Goal: Transaction & Acquisition: Purchase product/service

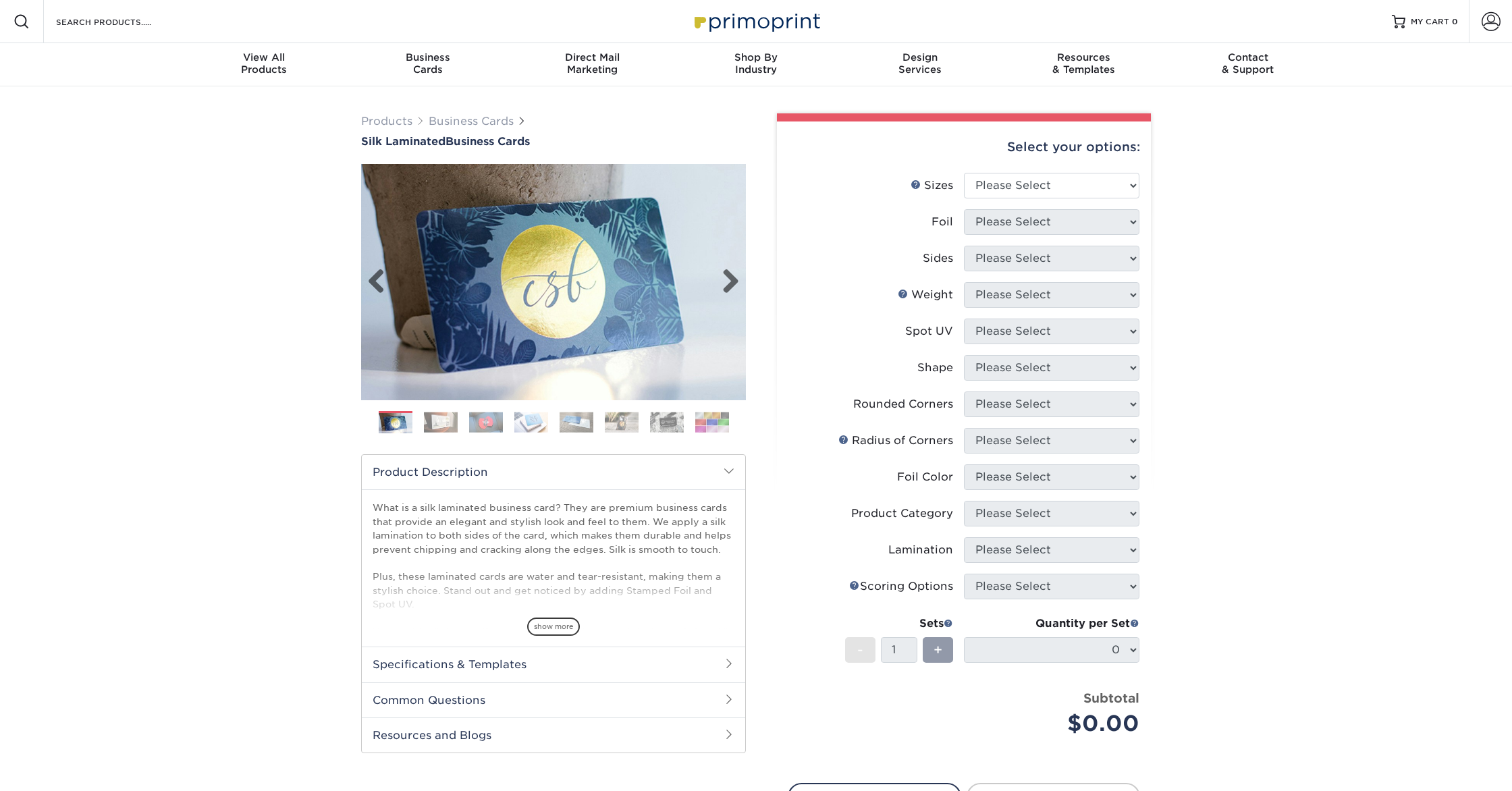
click at [743, 272] on img at bounding box center [553, 281] width 385 height 385
click at [735, 275] on link "Next" at bounding box center [725, 281] width 27 height 27
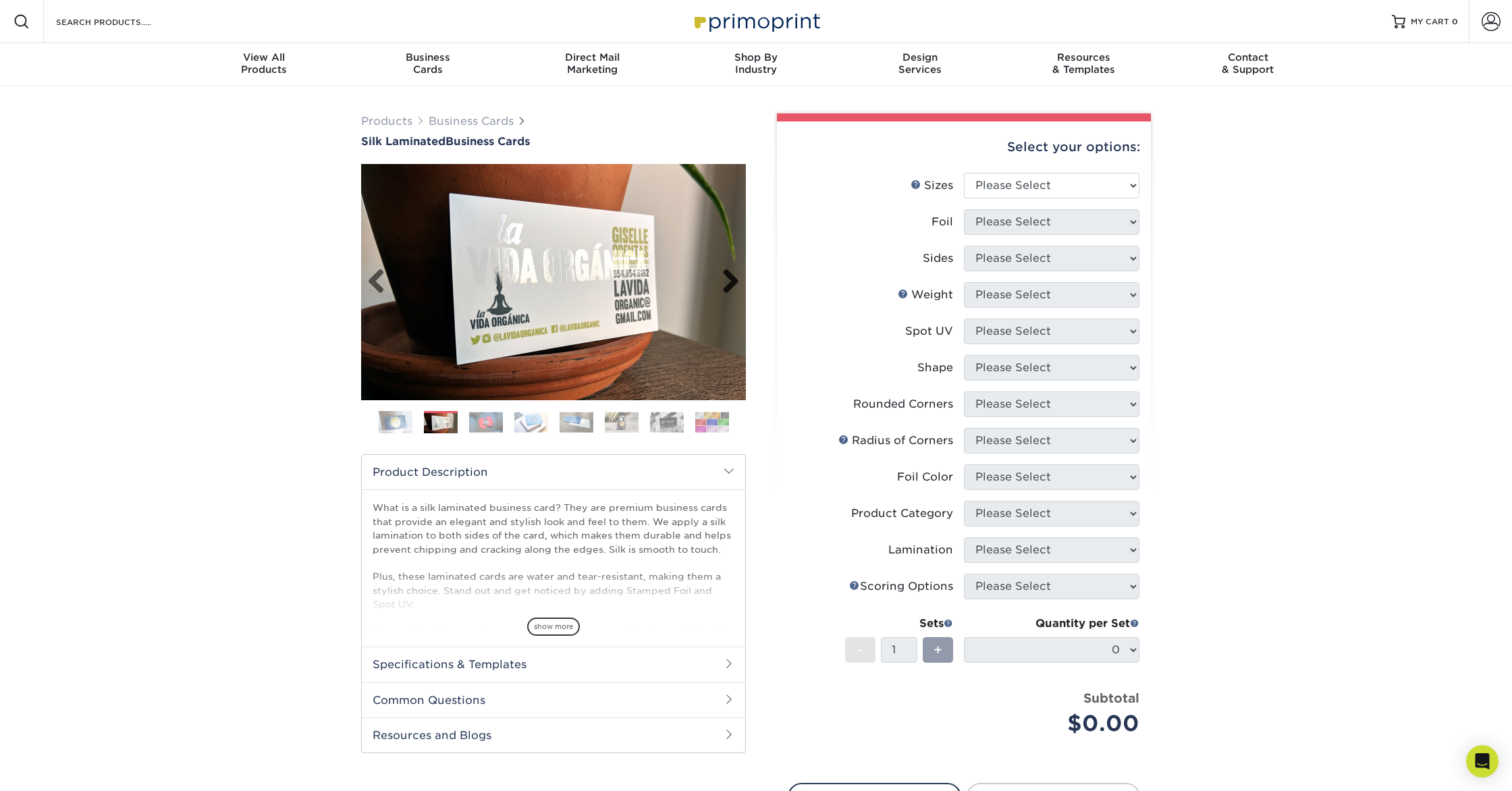
click at [735, 275] on link "Next" at bounding box center [725, 281] width 27 height 27
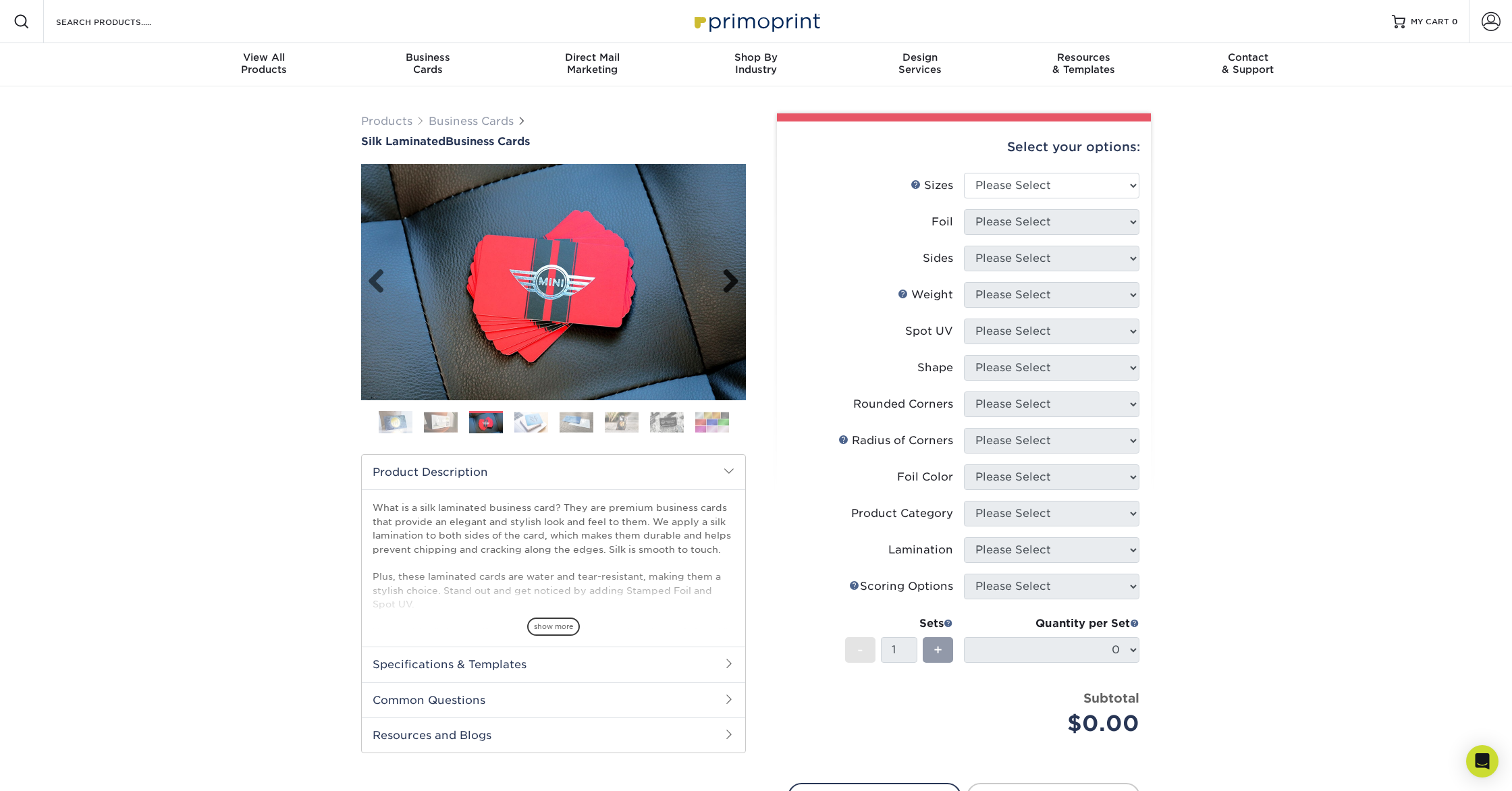
click at [735, 275] on link "Next" at bounding box center [725, 281] width 27 height 27
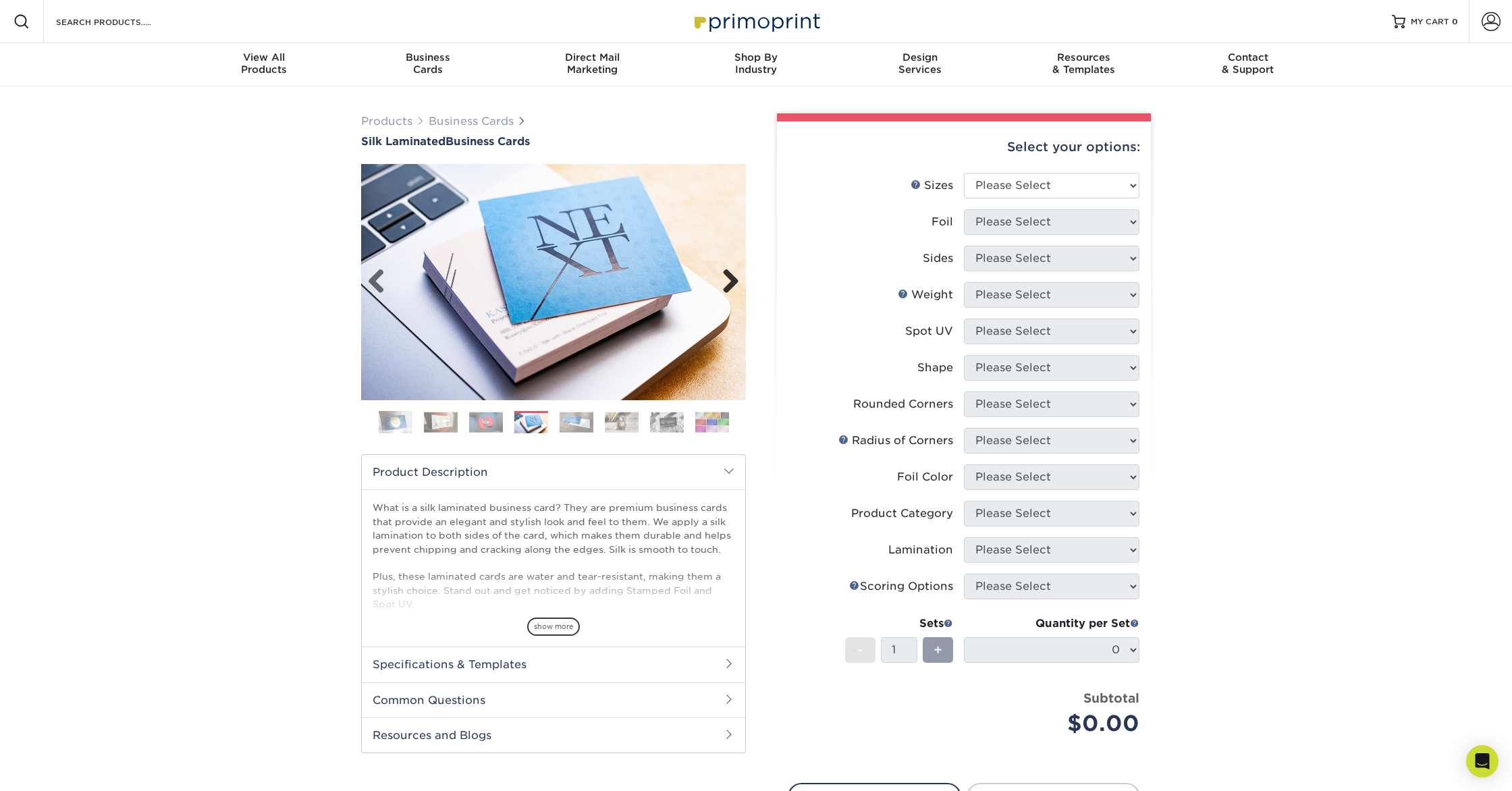
click at [735, 275] on link "Next" at bounding box center [725, 281] width 27 height 27
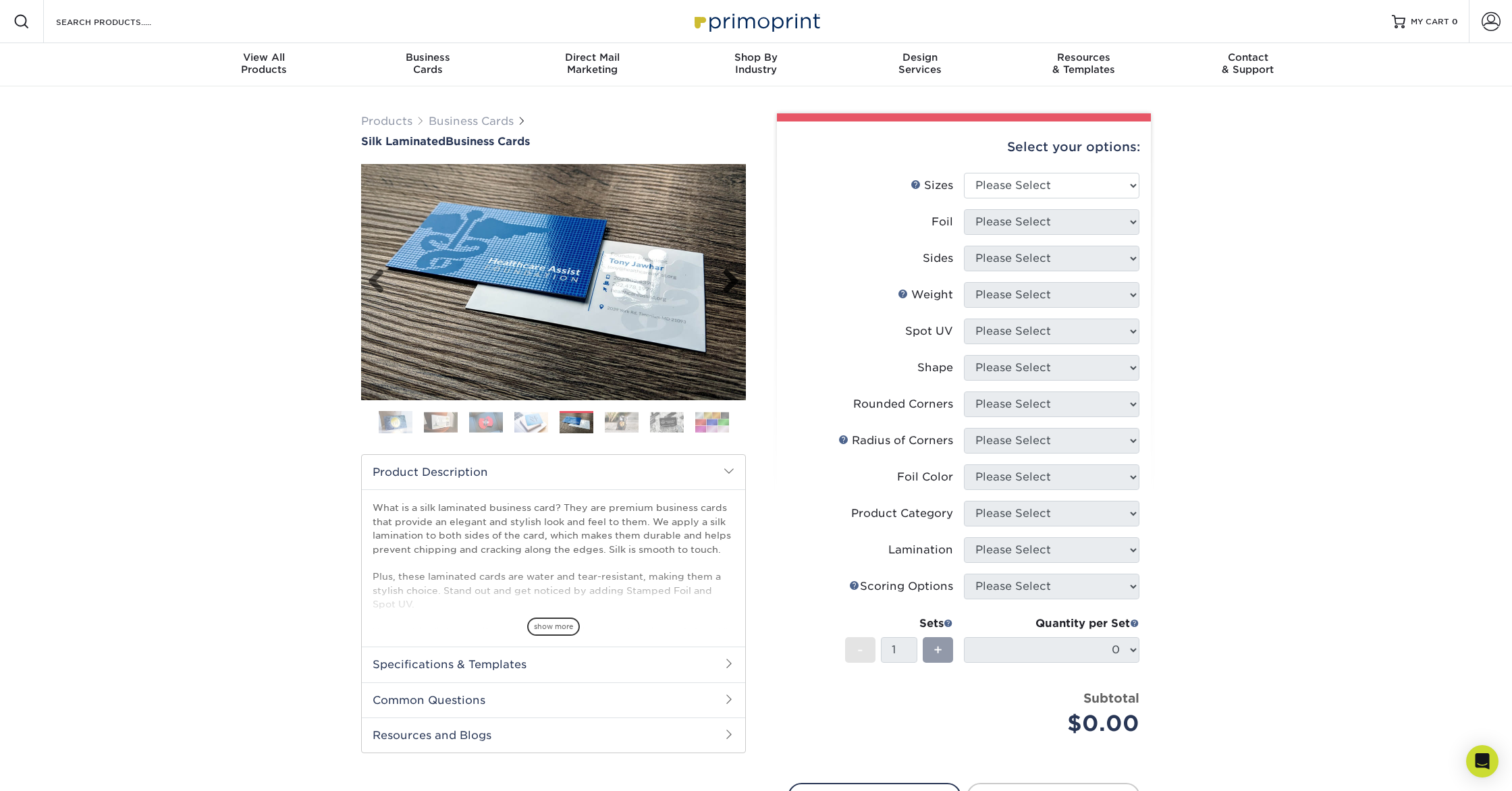
click at [735, 275] on link "Next" at bounding box center [725, 281] width 27 height 27
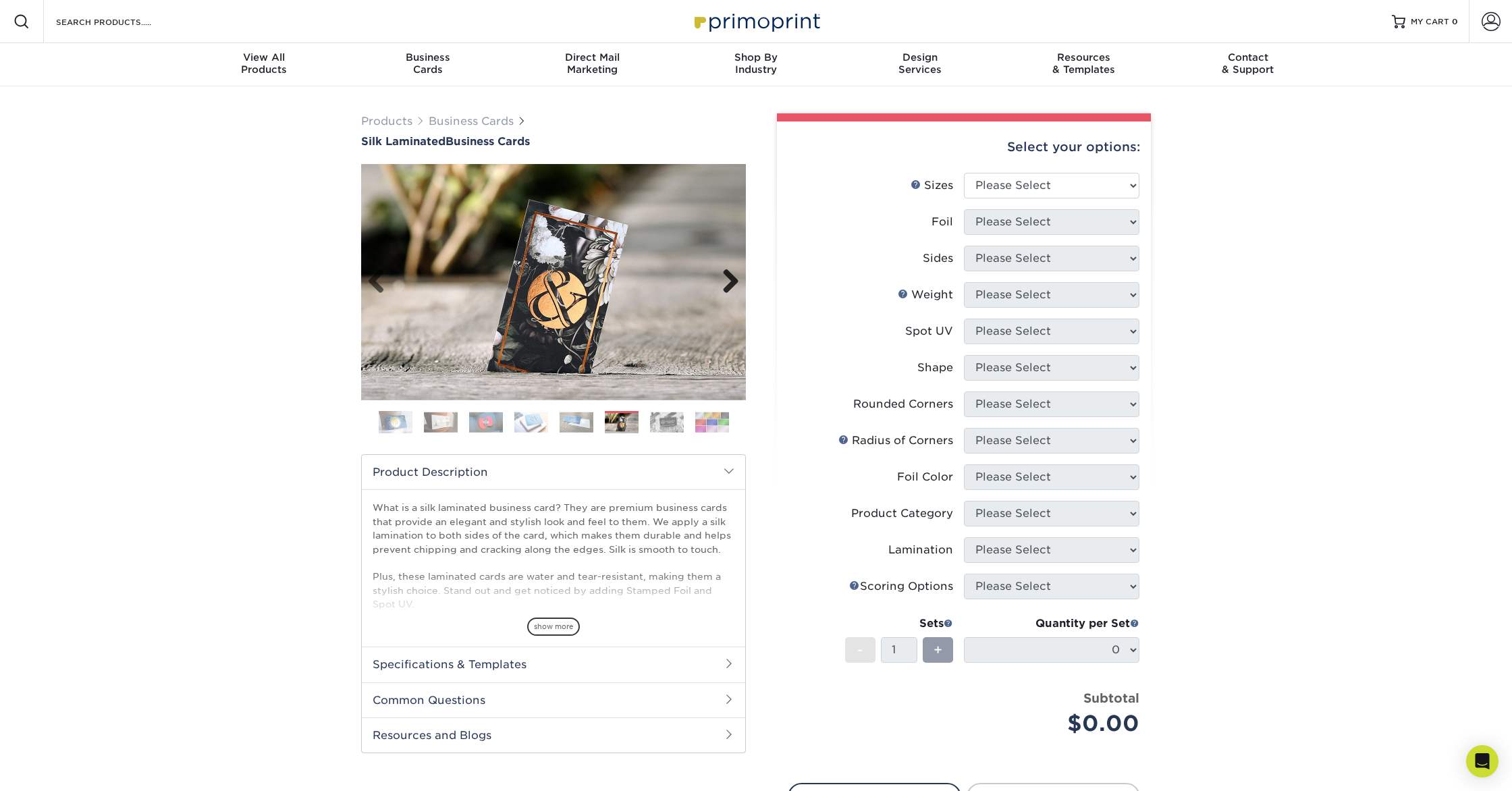
click at [735, 275] on link "Next" at bounding box center [725, 281] width 27 height 27
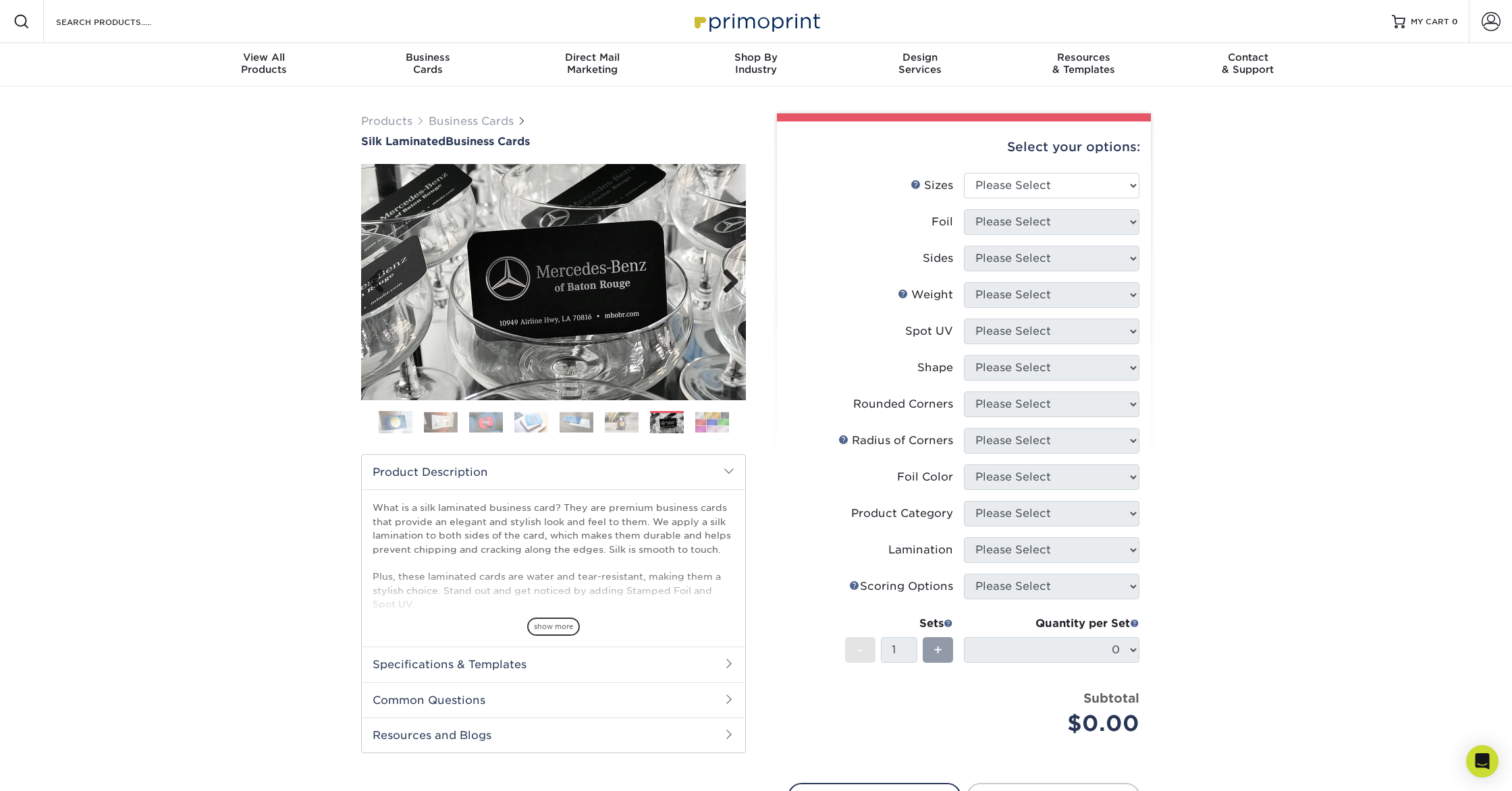
click at [735, 275] on link "Next" at bounding box center [725, 281] width 27 height 27
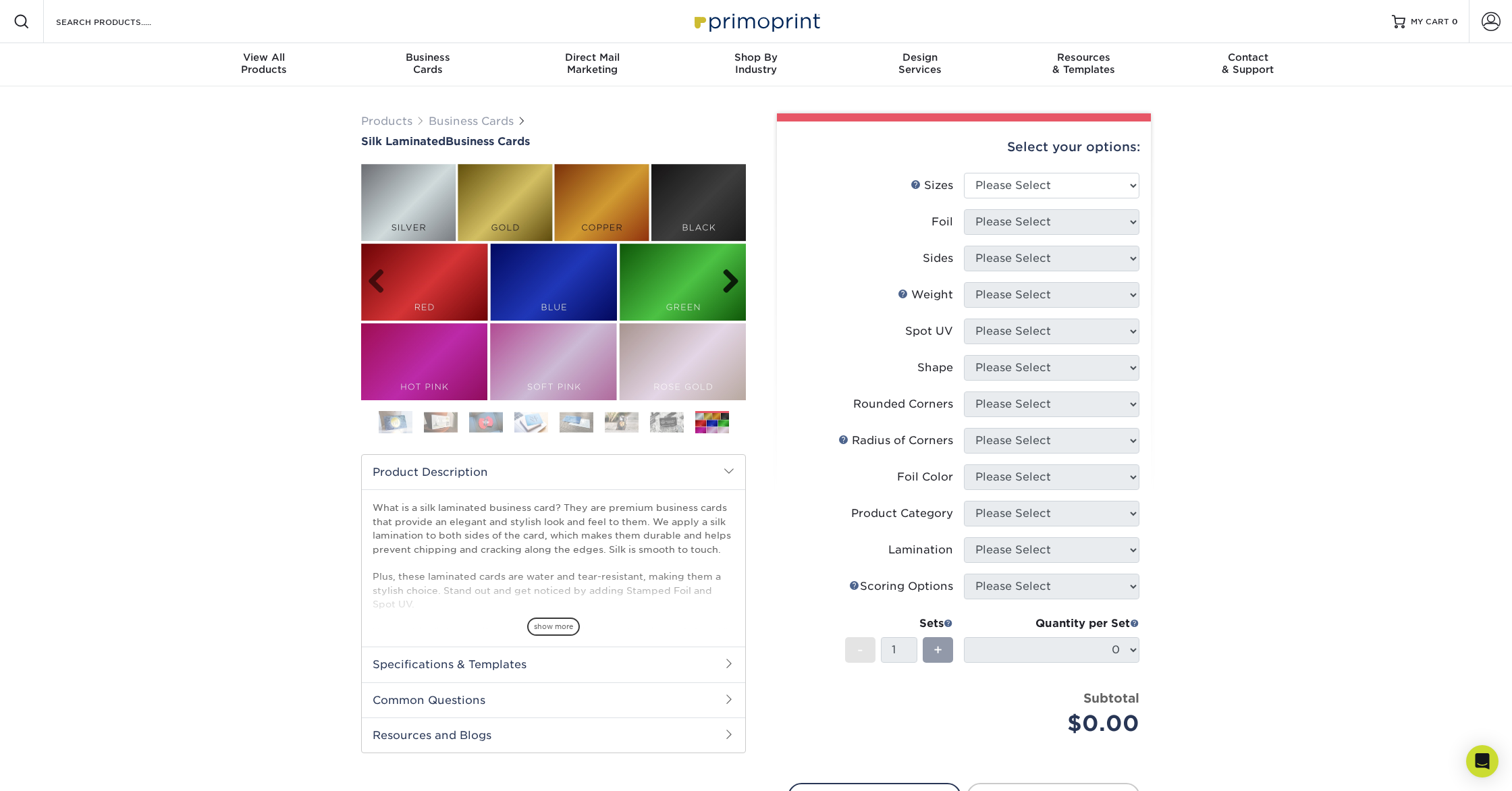
click at [735, 275] on link "Next" at bounding box center [725, 281] width 27 height 27
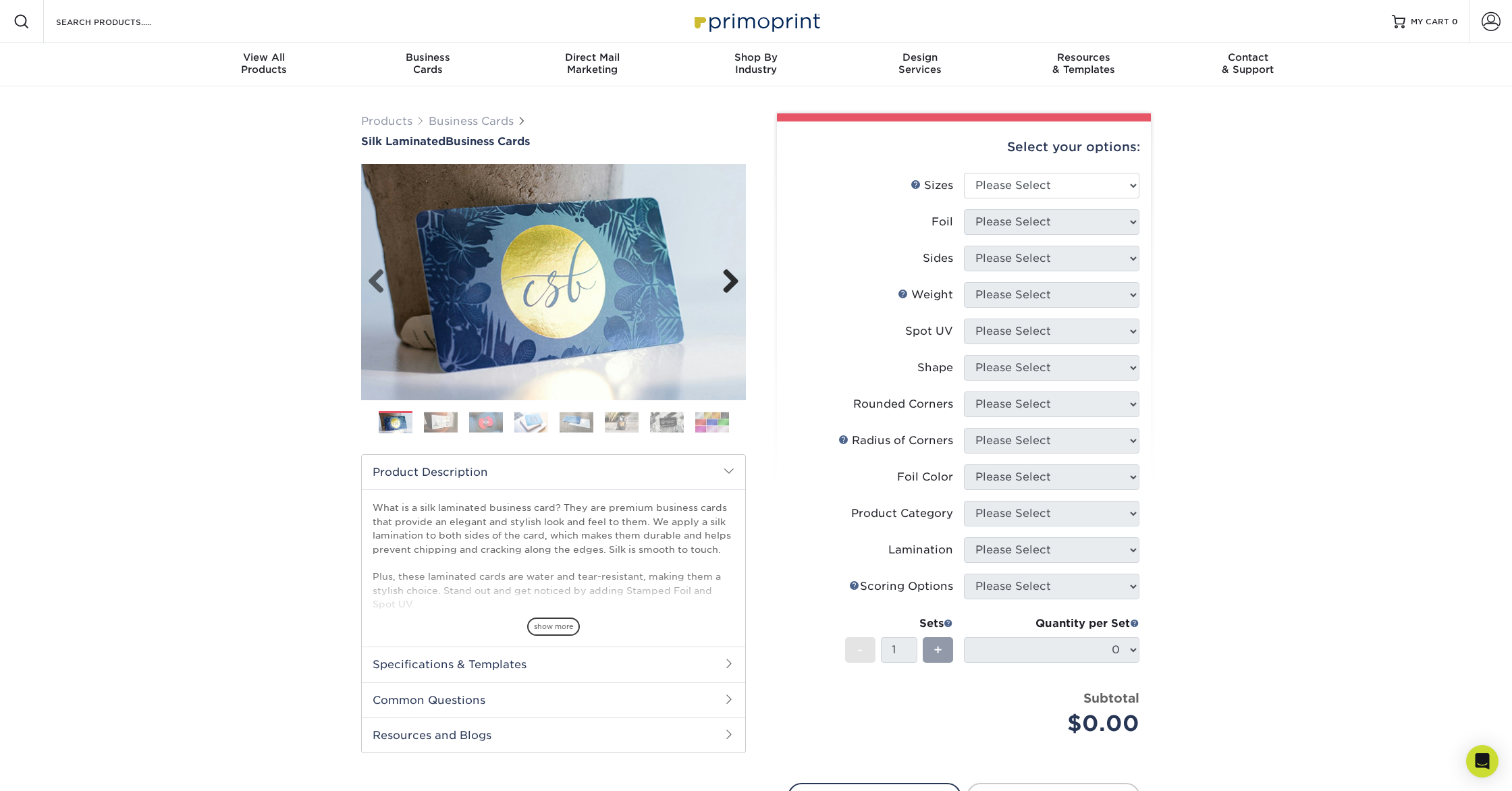
click at [735, 275] on link "Next" at bounding box center [725, 281] width 27 height 27
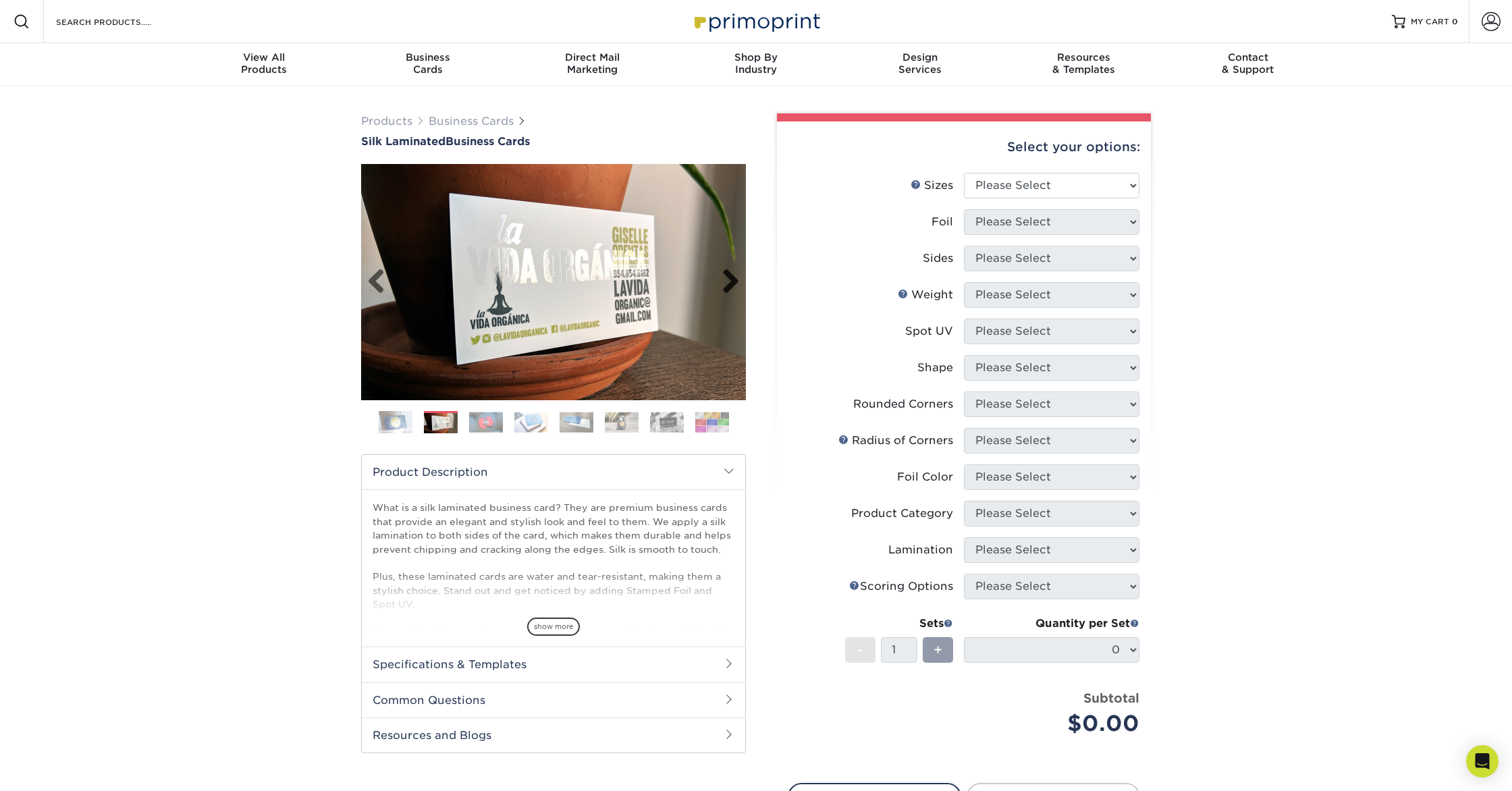
click at [735, 275] on link "Next" at bounding box center [725, 281] width 27 height 27
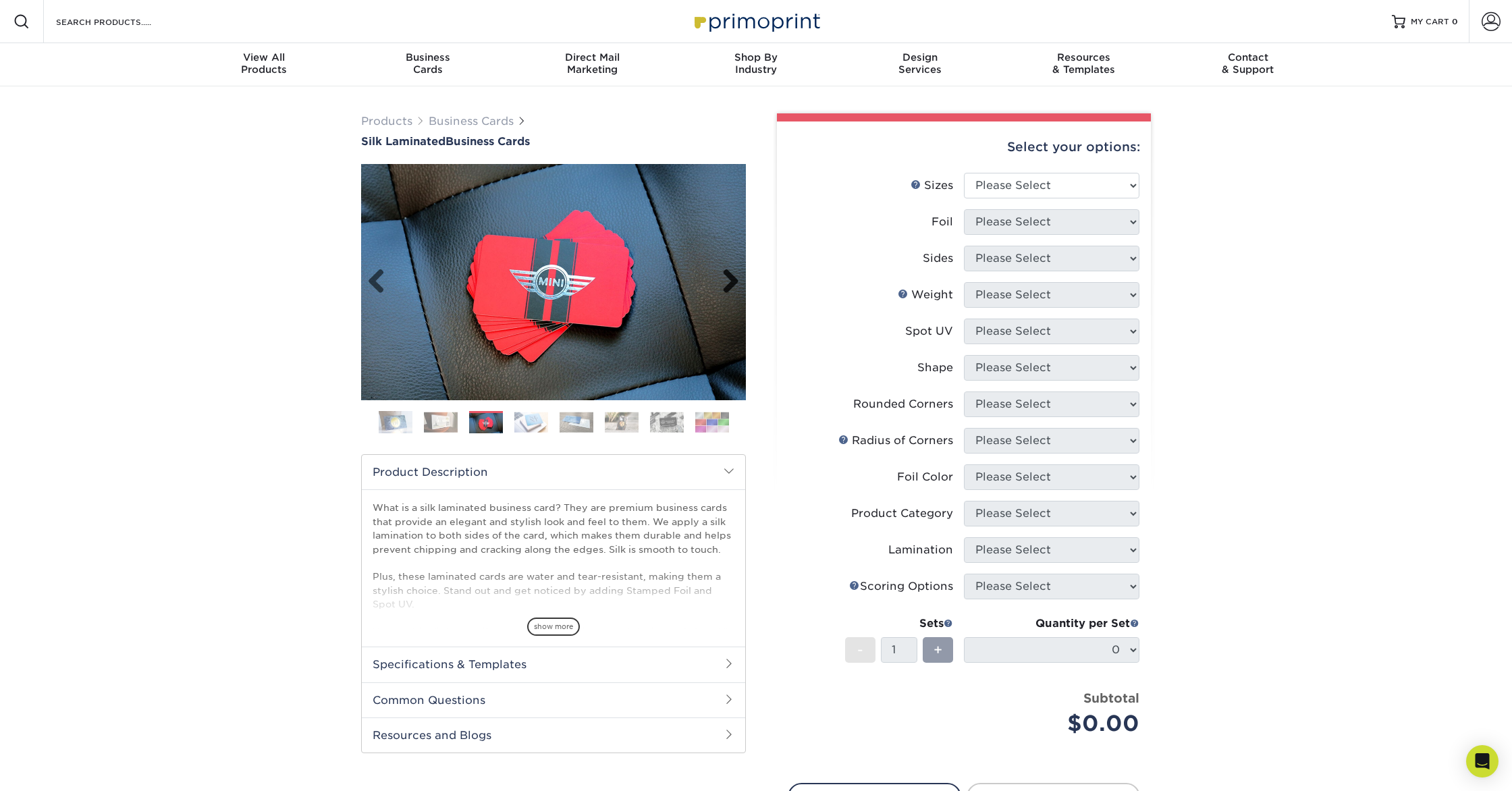
click at [735, 275] on link "Next" at bounding box center [725, 281] width 27 height 27
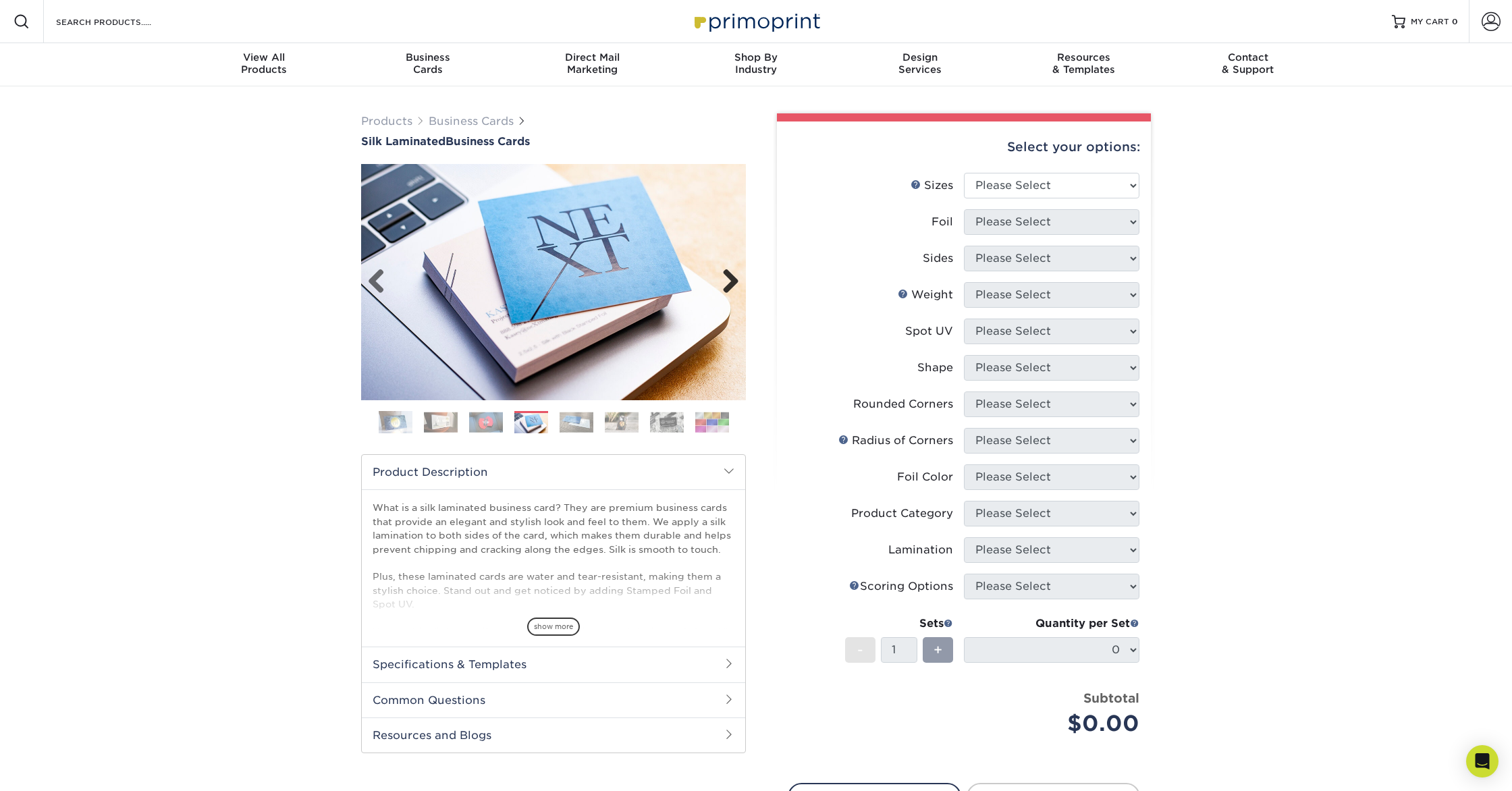
click at [735, 275] on link "Next" at bounding box center [725, 281] width 27 height 27
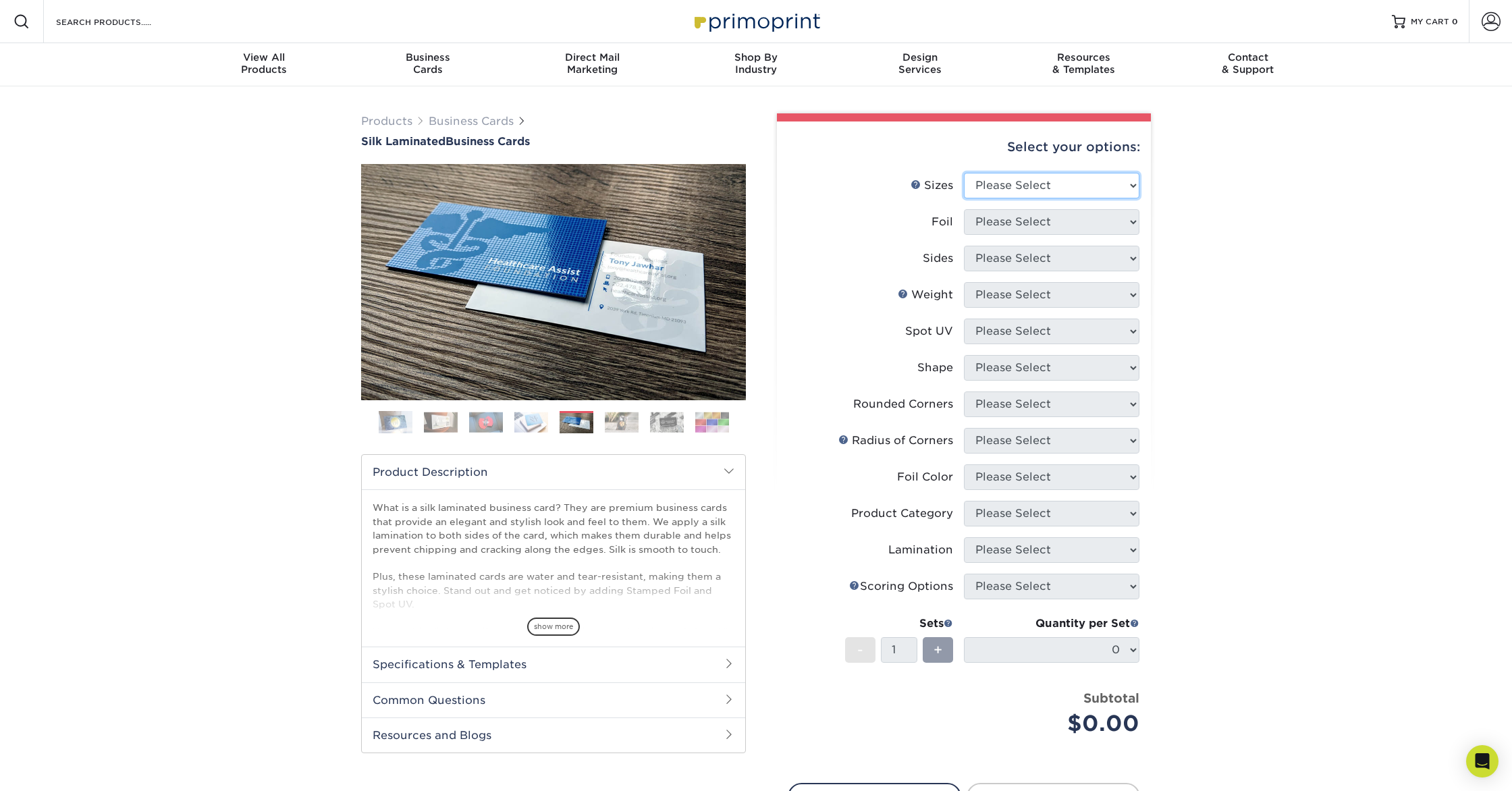
click at [1061, 184] on select "Please Select 1.5" x 3.5" - Mini 1.75" x 3.5" - Mini 2" x 2" - Square 2" x 3" -…" at bounding box center [1052, 186] width 175 height 26
select select "2.00x3.00"
click at [964, 173] on select "Please Select 1.5" x 3.5" - Mini 1.75" x 3.5" - Mini 2" x 2" - Square 2" x 3" -…" at bounding box center [1052, 186] width 175 height 26
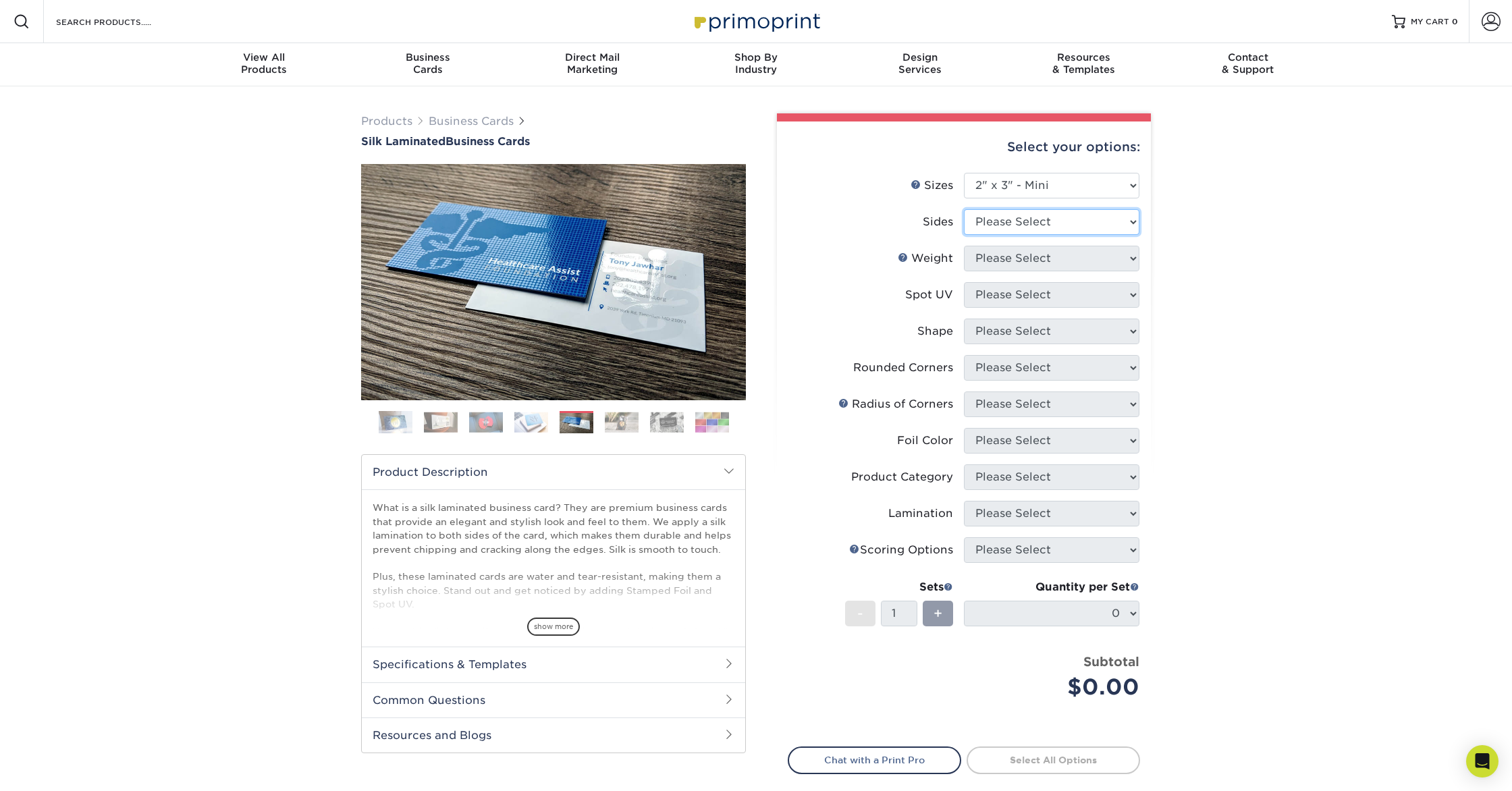
click at [1047, 223] on select "Please Select Print Both Sides Print Front Only" at bounding box center [1052, 222] width 175 height 26
select select "13abbda7-1d64-4f25-8bb2-c179b224825d"
click at [964, 209] on select "Please Select Print Both Sides Print Front Only" at bounding box center [1052, 222] width 175 height 26
click at [1056, 259] on select "Please Select 16PT" at bounding box center [1052, 259] width 175 height 26
select select "16PT"
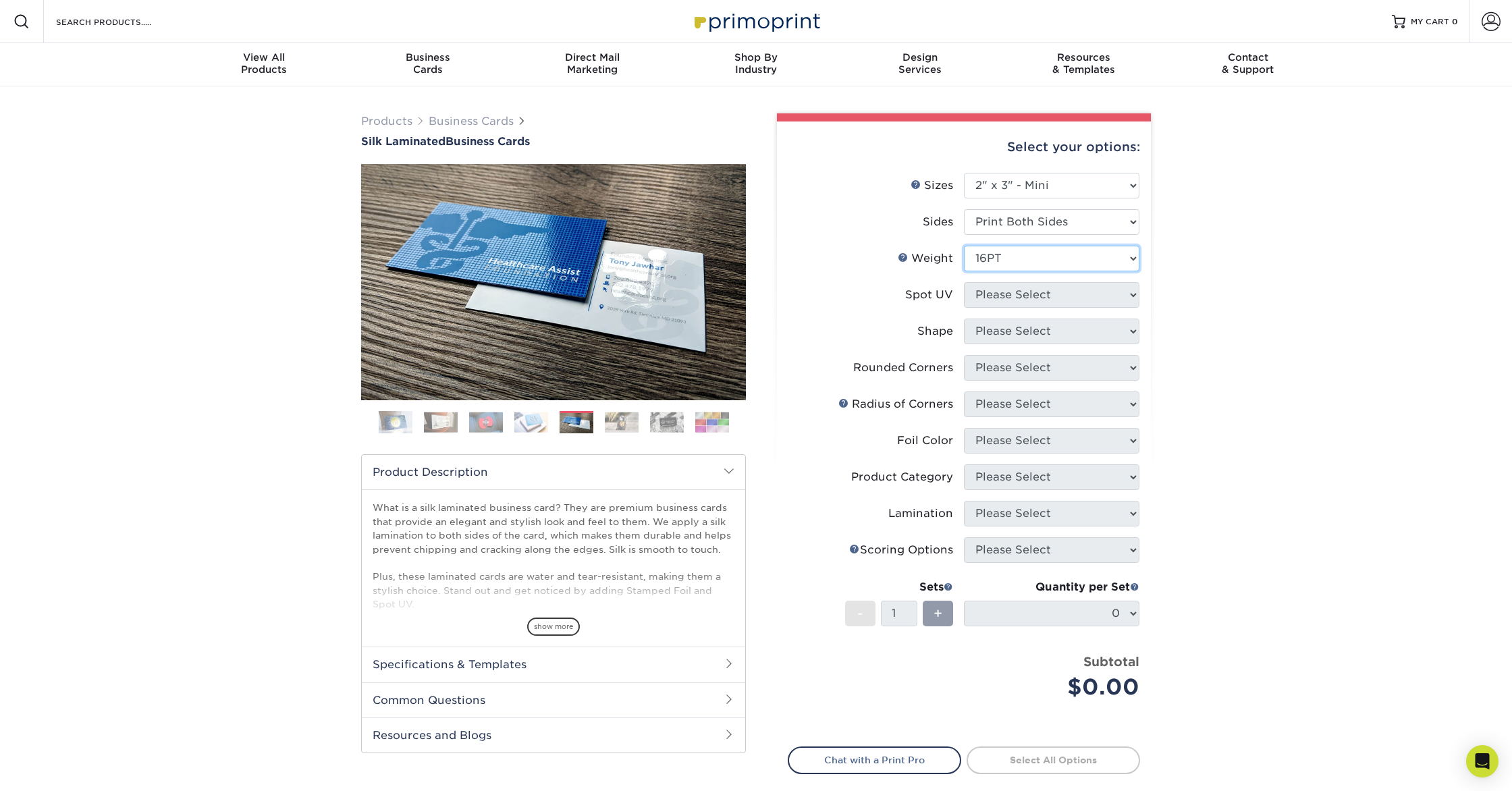
click at [964, 246] on select "Please Select 16PT" at bounding box center [1052, 259] width 175 height 26
click at [1032, 293] on select "Please Select No Spot UV Front and Back (Both Sides) Front Only Back Only" at bounding box center [1052, 295] width 175 height 26
click at [964, 282] on select "Please Select No Spot UV Front and Back (Both Sides) Front Only Back Only" at bounding box center [1052, 295] width 175 height 26
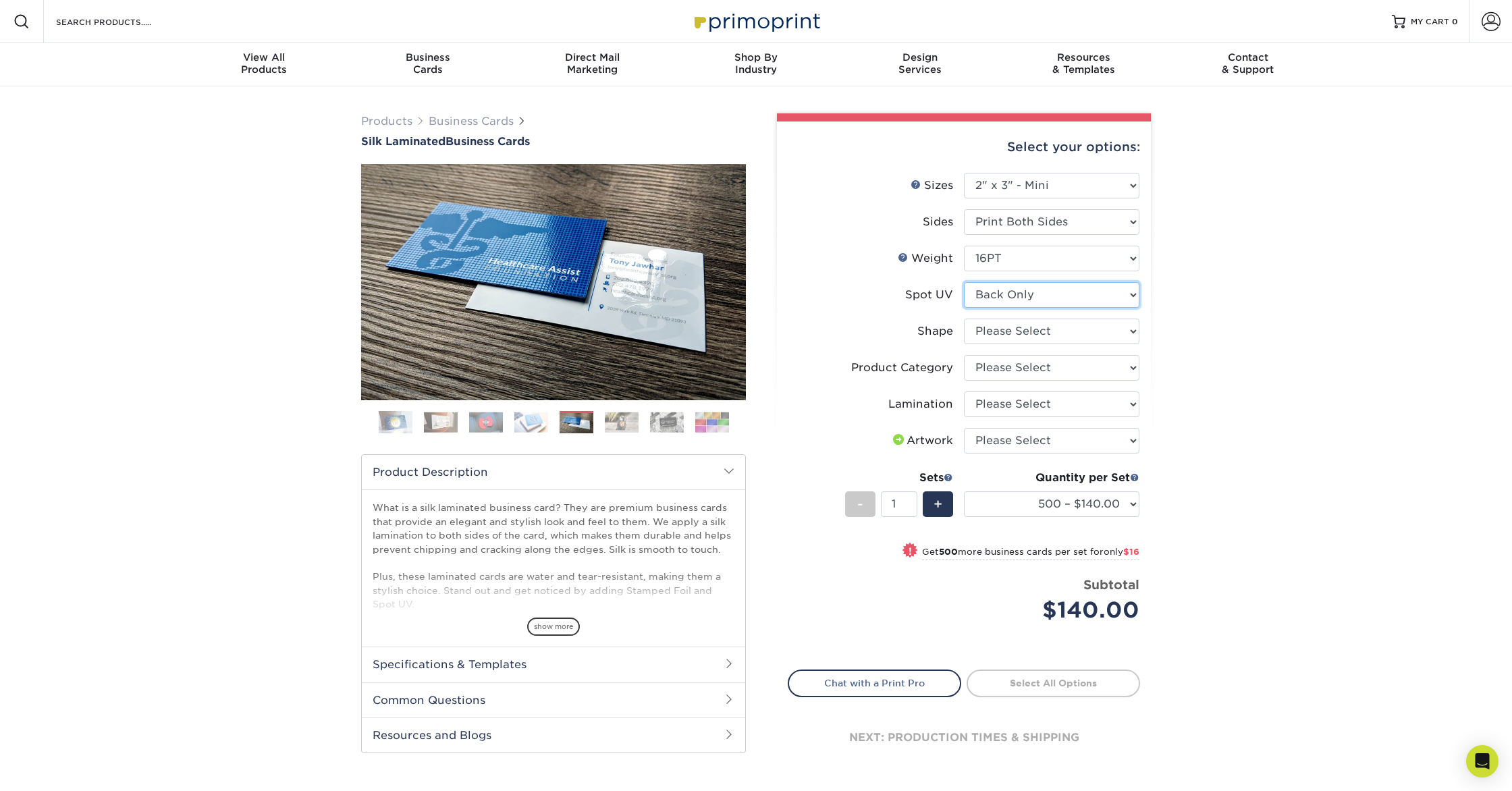
click at [1045, 293] on select "Please Select No Spot UV Front and Back (Both Sides) Front Only Back Only" at bounding box center [1052, 295] width 175 height 26
select select "3"
click at [964, 282] on select "Please Select No Spot UV Front and Back (Both Sides) Front Only Back Only" at bounding box center [1052, 295] width 175 height 26
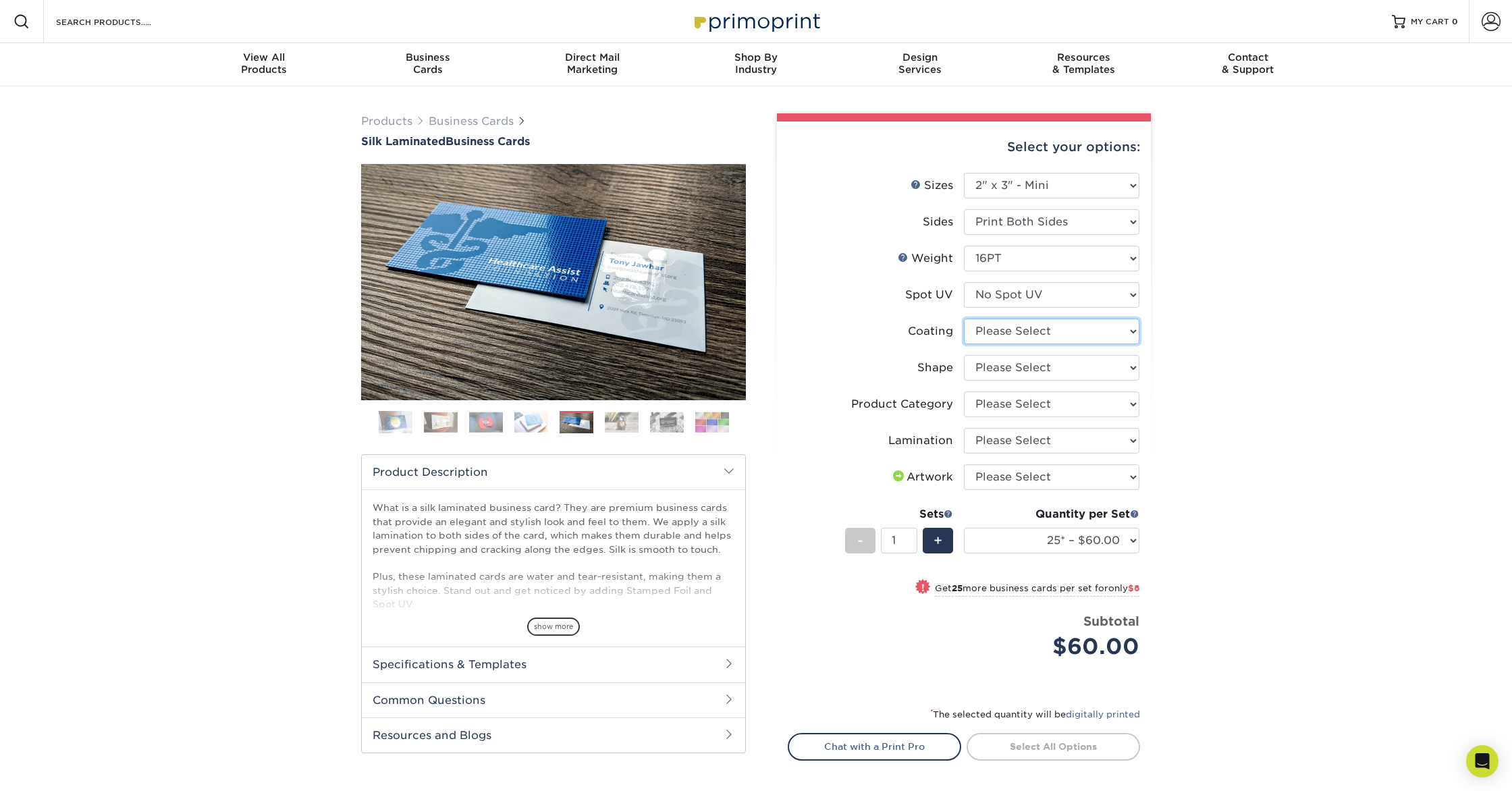
click at [1022, 330] on select at bounding box center [1052, 332] width 175 height 26
select select "3e7618de-abca-4bda-9f97-8b9129e913d8"
click at [964, 319] on select at bounding box center [1052, 332] width 175 height 26
select select "-1"
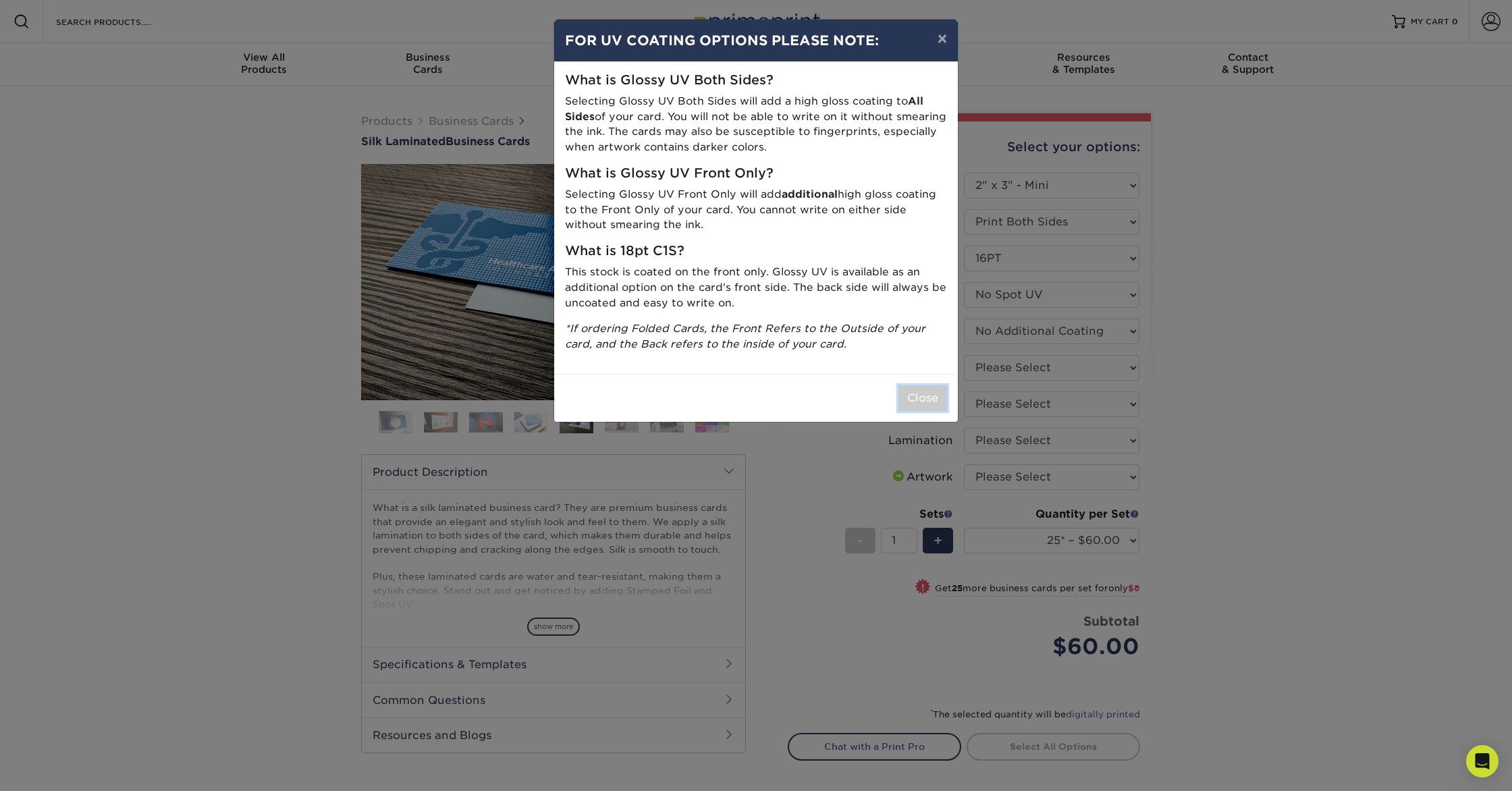
drag, startPoint x: 914, startPoint y: 399, endPoint x: 920, endPoint y: 389, distance: 11.7
click at [914, 399] on button "Close" at bounding box center [923, 399] width 49 height 26
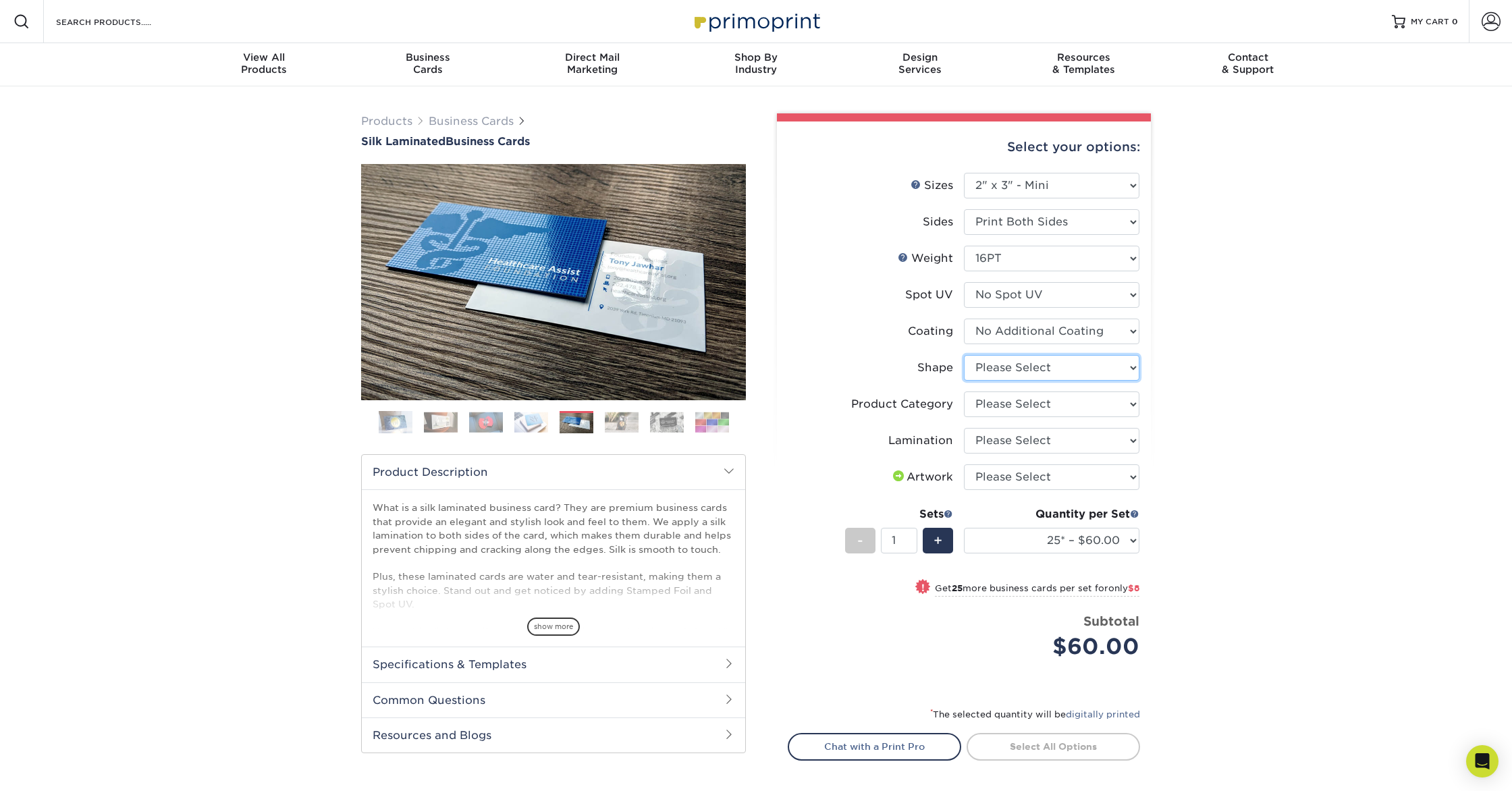
click at [993, 370] on select "Please Select Standard" at bounding box center [1052, 368] width 175 height 26
click at [1080, 368] on select "Please Select Standard" at bounding box center [1052, 368] width 175 height 26
click at [964, 355] on select "Please Select Standard" at bounding box center [1052, 368] width 175 height 26
click at [1089, 195] on select "Please Select 1.5" x 3.5" - Mini 1.75" x 3.5" - Mini 2" x 2" - Square 2" x 3" -…" at bounding box center [1052, 186] width 175 height 26
select select "2.00x3.50"
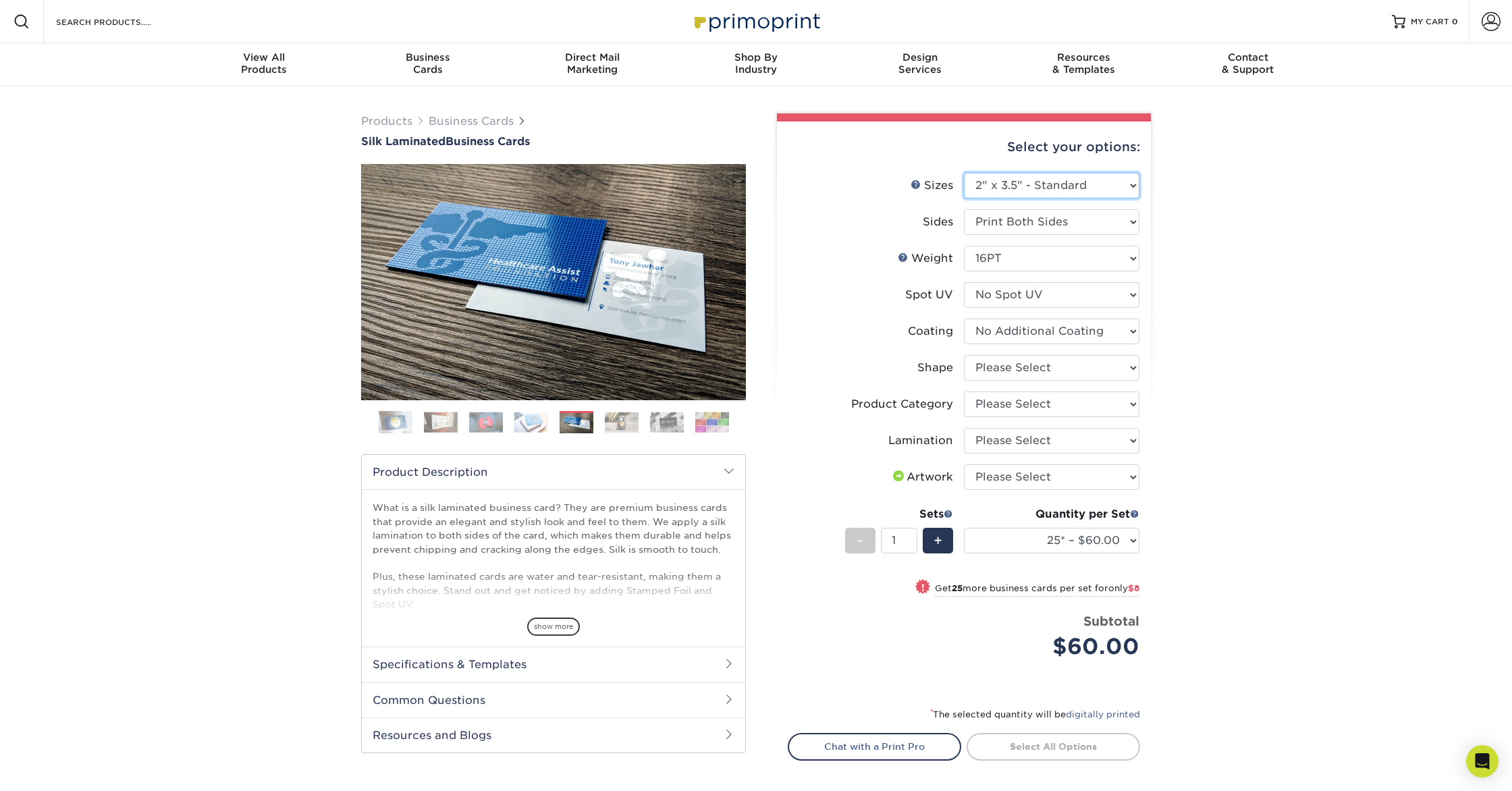
click at [964, 173] on select "Please Select 1.5" x 3.5" - Mini 1.75" x 3.5" - Mini 2" x 2" - Square 2" x 3" -…" at bounding box center [1052, 186] width 175 height 26
select select
select select "-1"
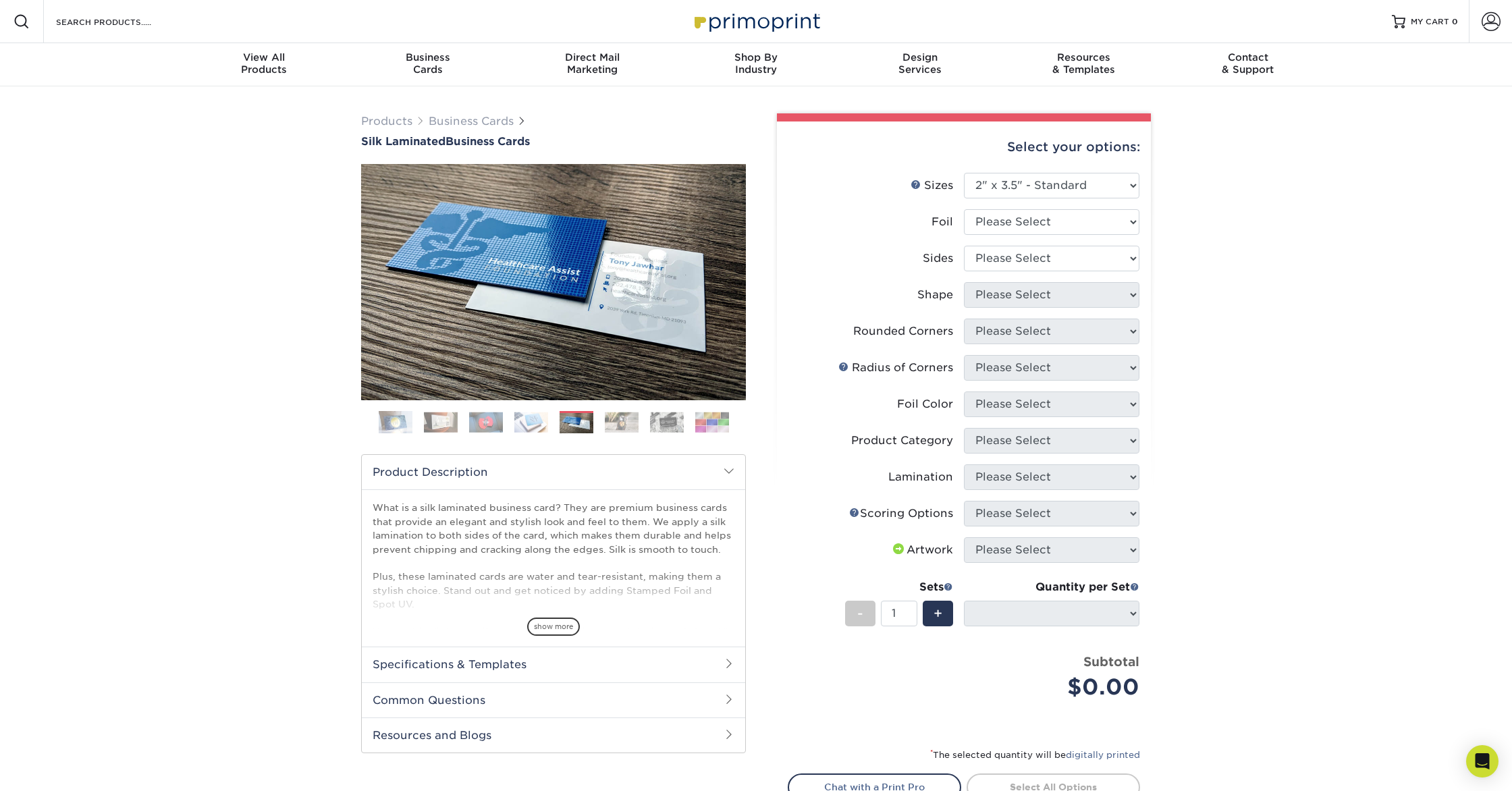
click at [1033, 307] on li "Shape Please Select Standard" at bounding box center [964, 300] width 351 height 36
click at [1045, 209] on select "Please Select Yes No" at bounding box center [1052, 222] width 175 height 26
select select "1"
click at [964, 209] on select "Please Select Yes No" at bounding box center [1052, 222] width 175 height 26
select select
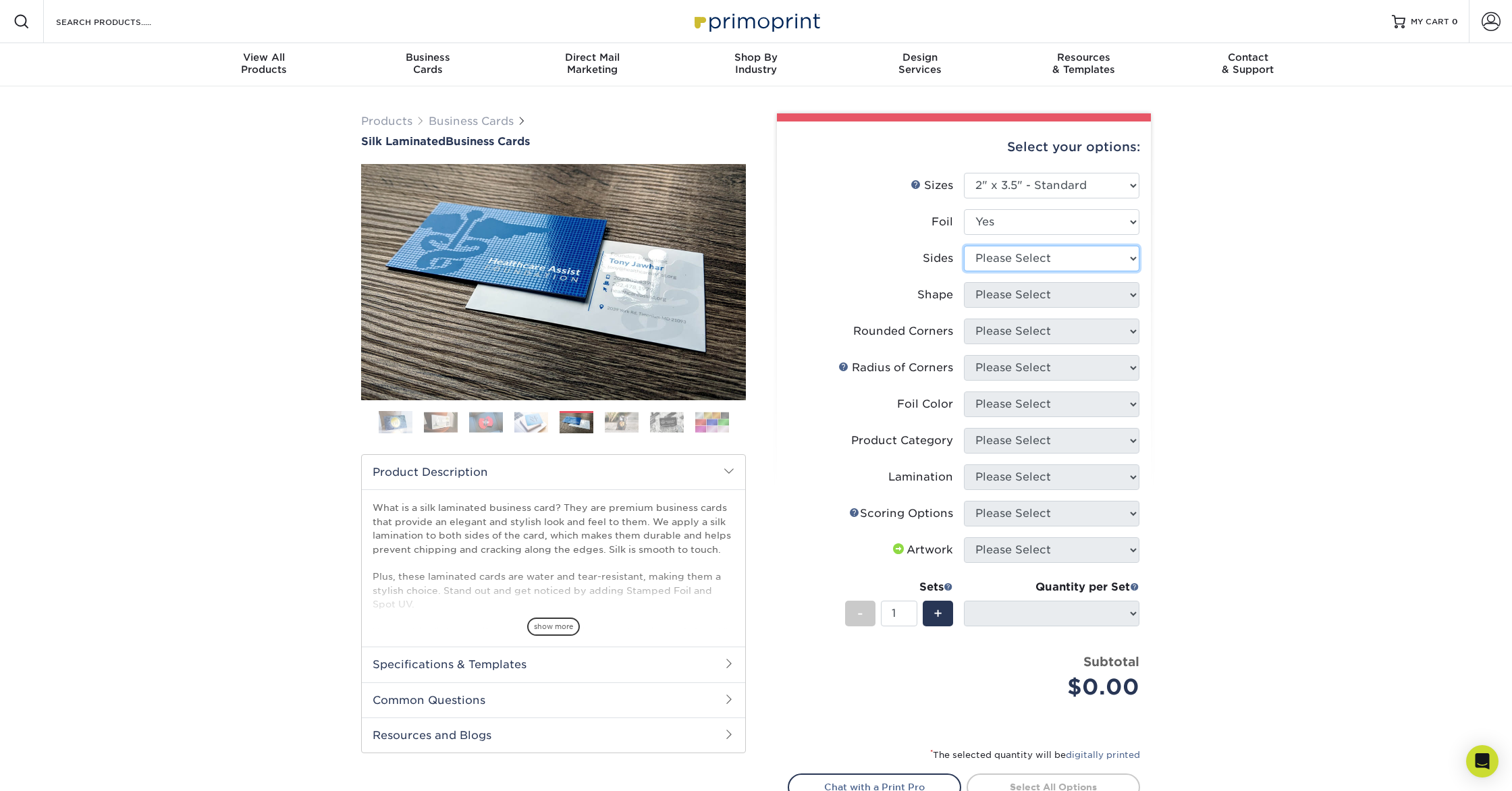
click at [1026, 257] on select "Please Select Print Both Sides - Foil Both Sides Print Both Sides - Foil Front …" at bounding box center [1052, 259] width 175 height 26
select select "34527644-b4fd-4ffb-9092-1318eefcd9d9"
click at [964, 246] on select "Please Select Print Both Sides - Foil Both Sides Print Both Sides - Foil Front …" at bounding box center [1052, 259] width 175 height 26
select select
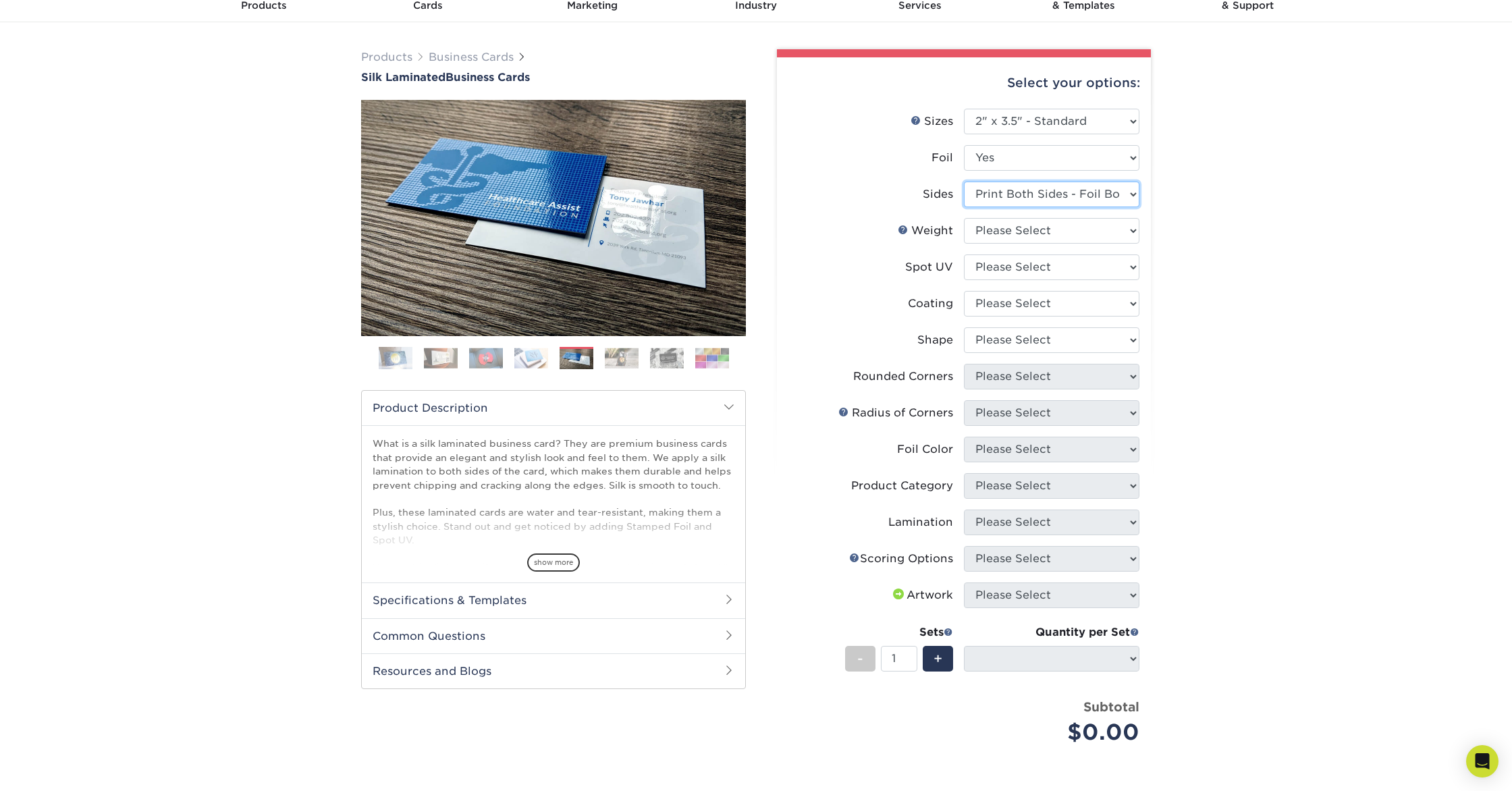
scroll to position [74, 0]
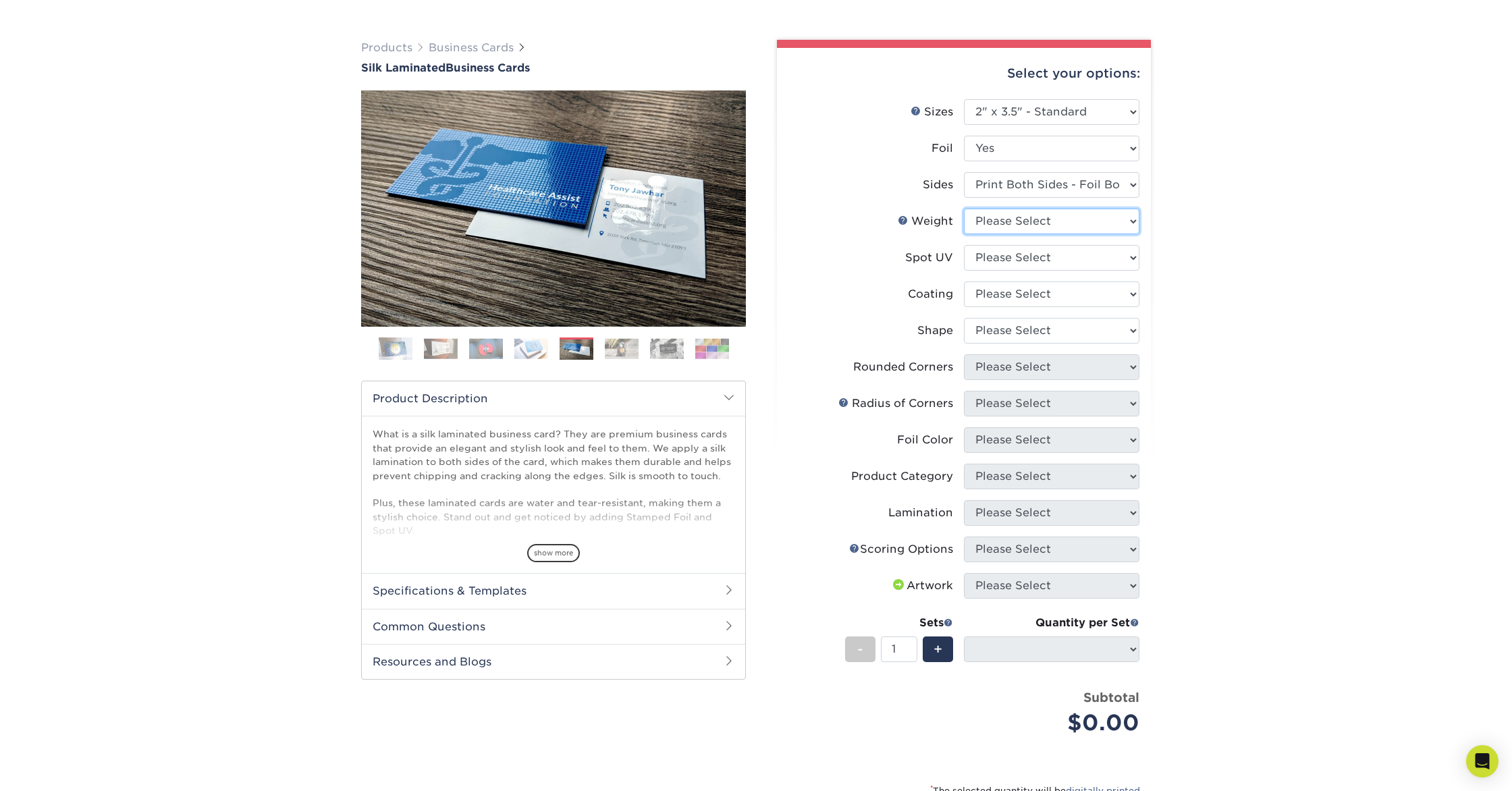
click at [985, 226] on select "Please Select 16PT" at bounding box center [1052, 221] width 175 height 26
select select "16PT"
click at [964, 208] on select "Please Select 16PT" at bounding box center [1052, 221] width 175 height 26
select select
click at [1014, 267] on select "Please Select No Spot UV Front and Back (Both Sides) Front Only Back Only" at bounding box center [1052, 258] width 175 height 26
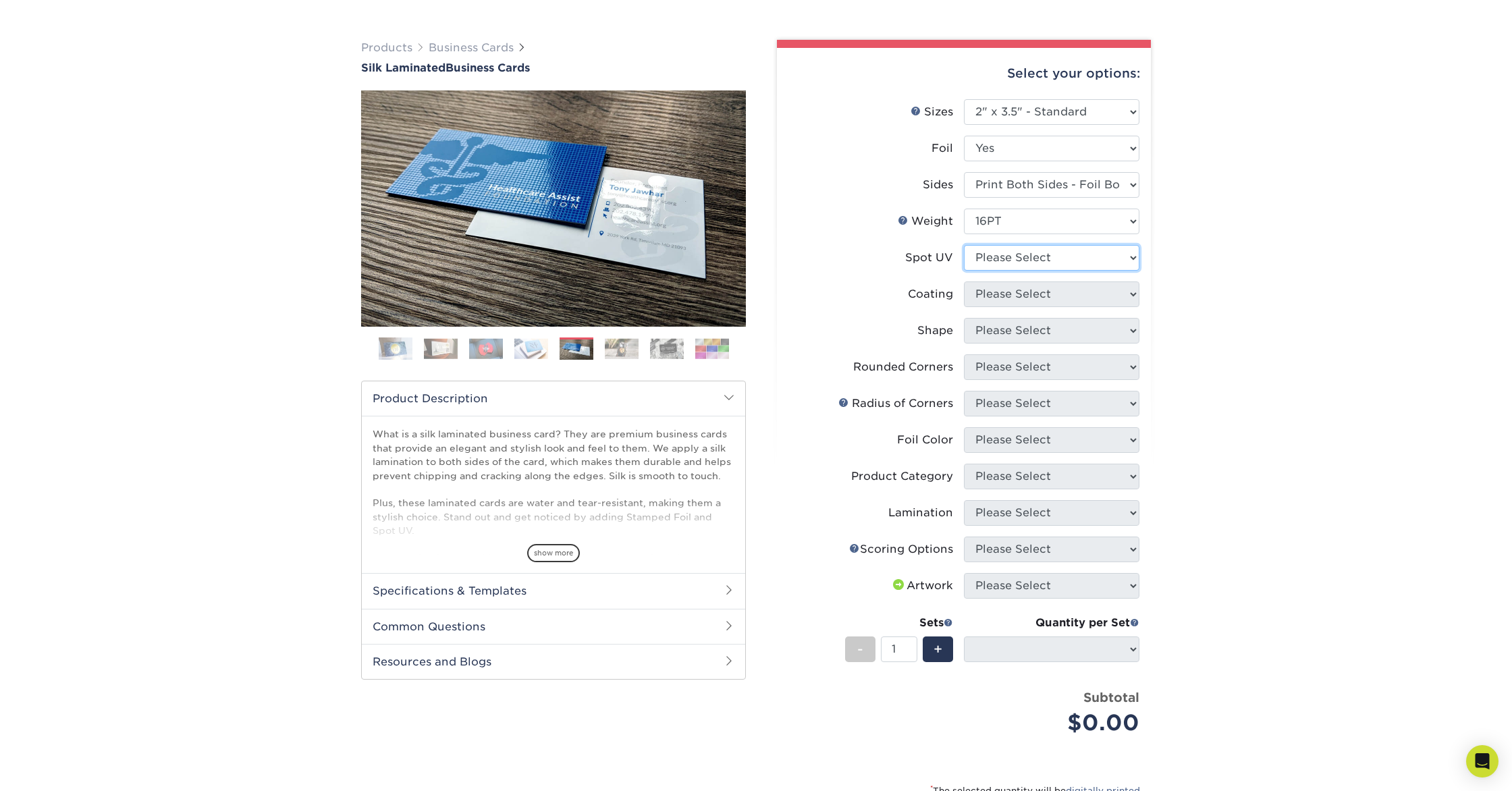
select select "3"
click at [964, 245] on select "Please Select No Spot UV Front and Back (Both Sides) Front Only Back Only" at bounding box center [1052, 258] width 175 height 26
select select
click at [1088, 303] on select at bounding box center [1052, 294] width 175 height 26
select select "3e7618de-abca-4bda-9f97-8b9129e913d8"
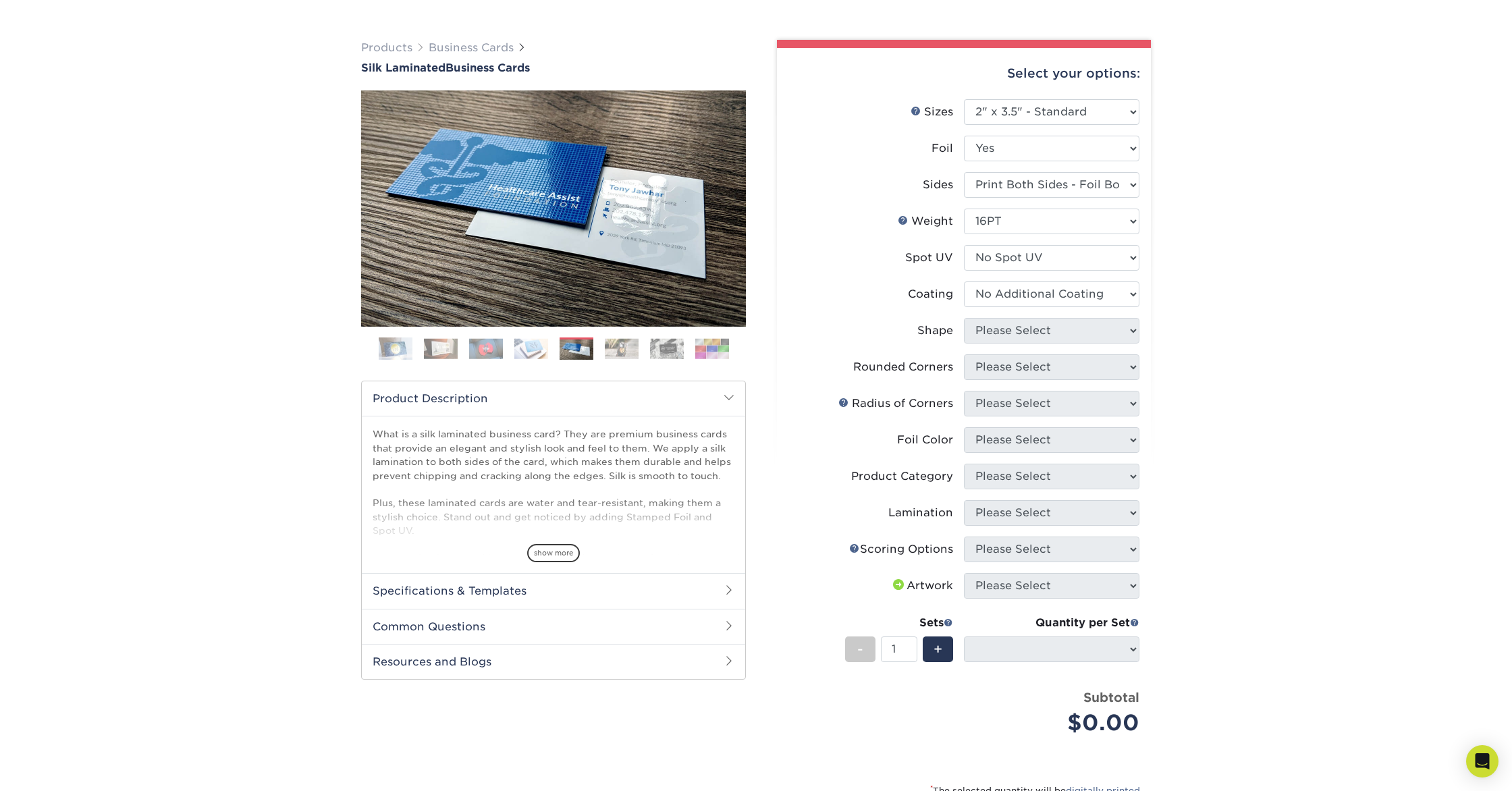
click at [964, 281] on select at bounding box center [1052, 294] width 175 height 26
select select
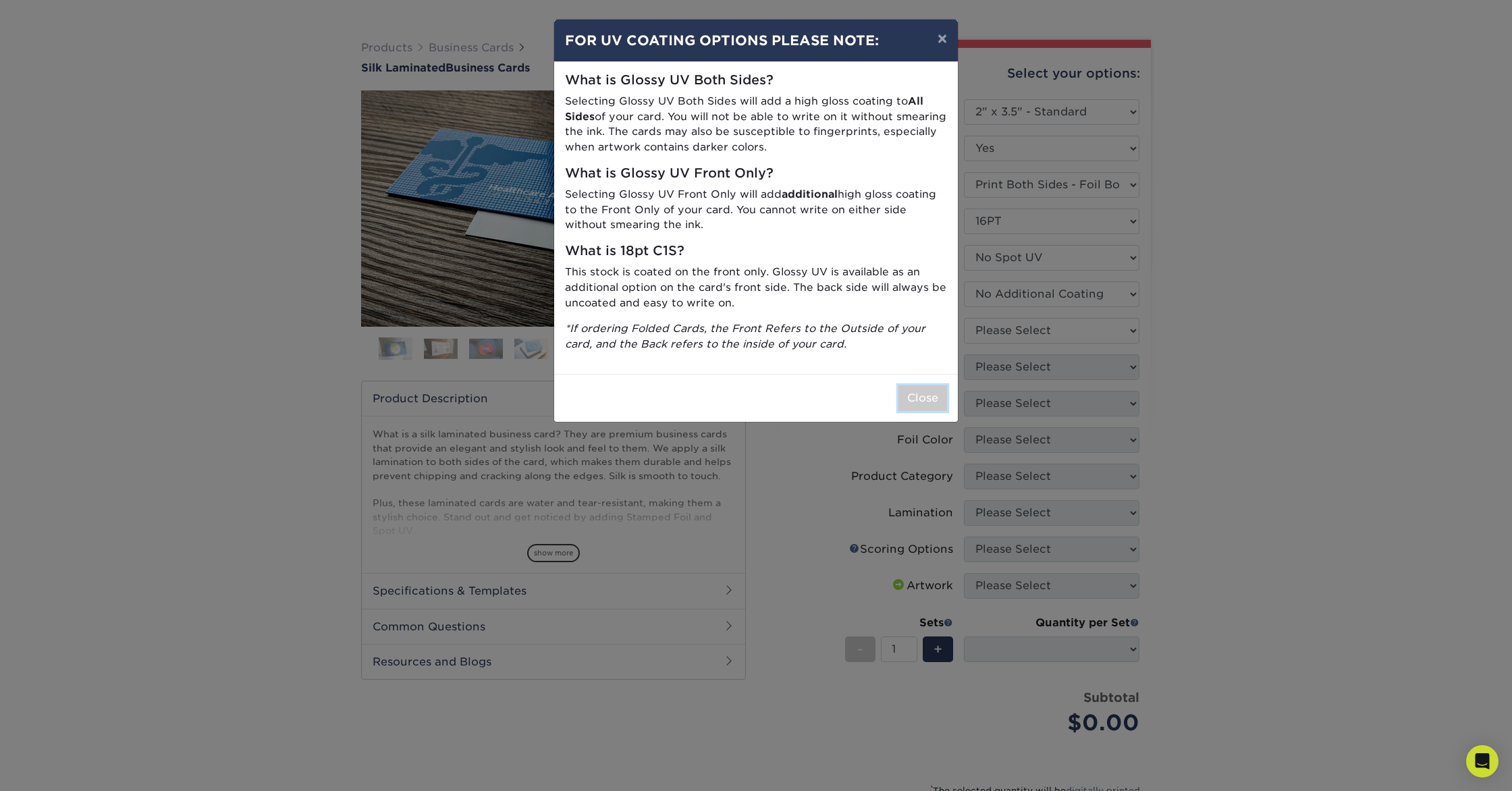
click at [923, 403] on button "Close" at bounding box center [923, 399] width 49 height 26
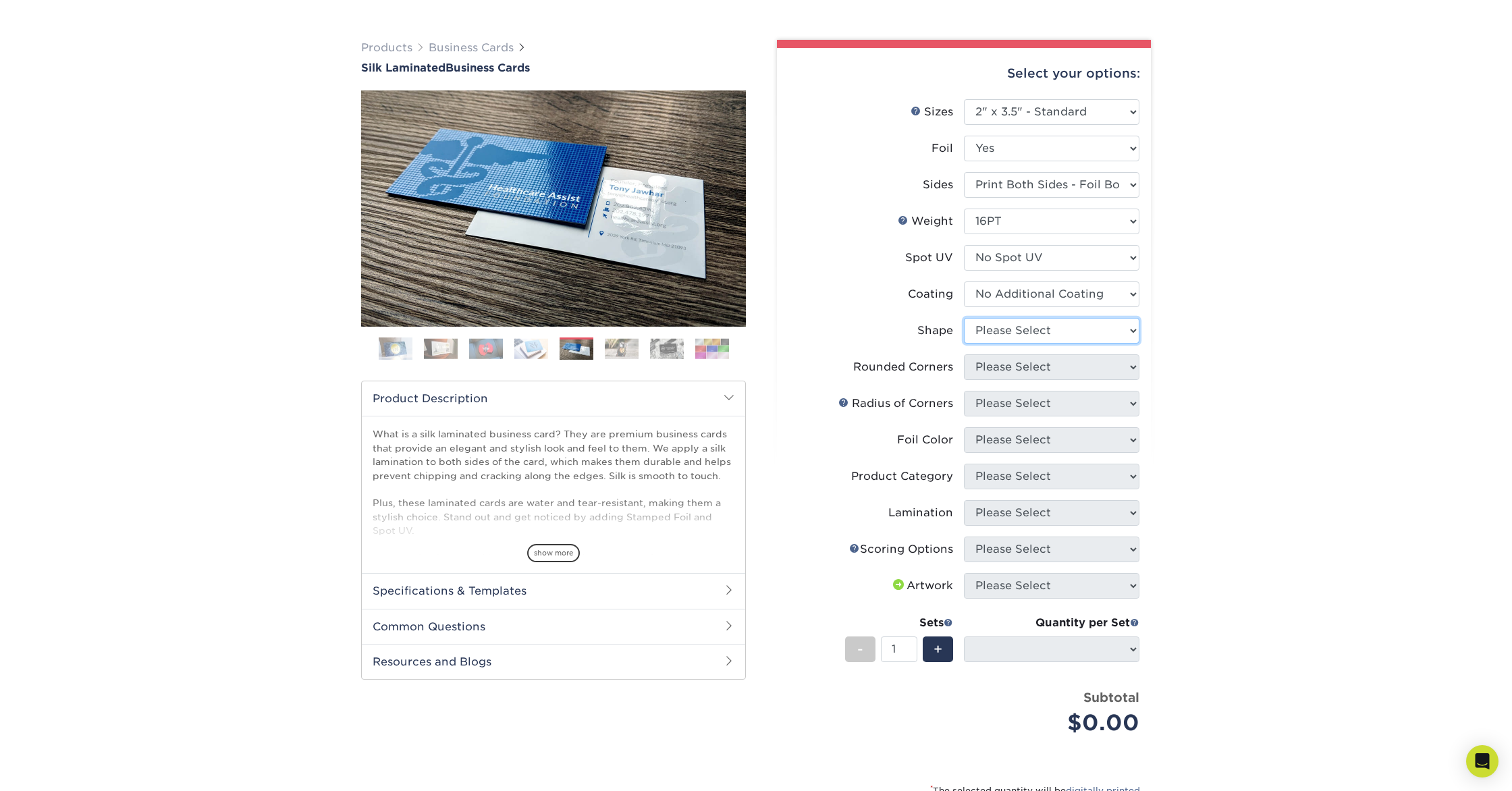
click at [1053, 334] on select "Please Select Standard" at bounding box center [1052, 331] width 175 height 26
select select "standard"
click at [964, 318] on select "Please Select Standard" at bounding box center [1052, 331] width 175 height 26
select select
click at [1043, 370] on select "Please Select Yes - Round 2 Corners Yes - Round 4 Corners No" at bounding box center [1052, 367] width 175 height 26
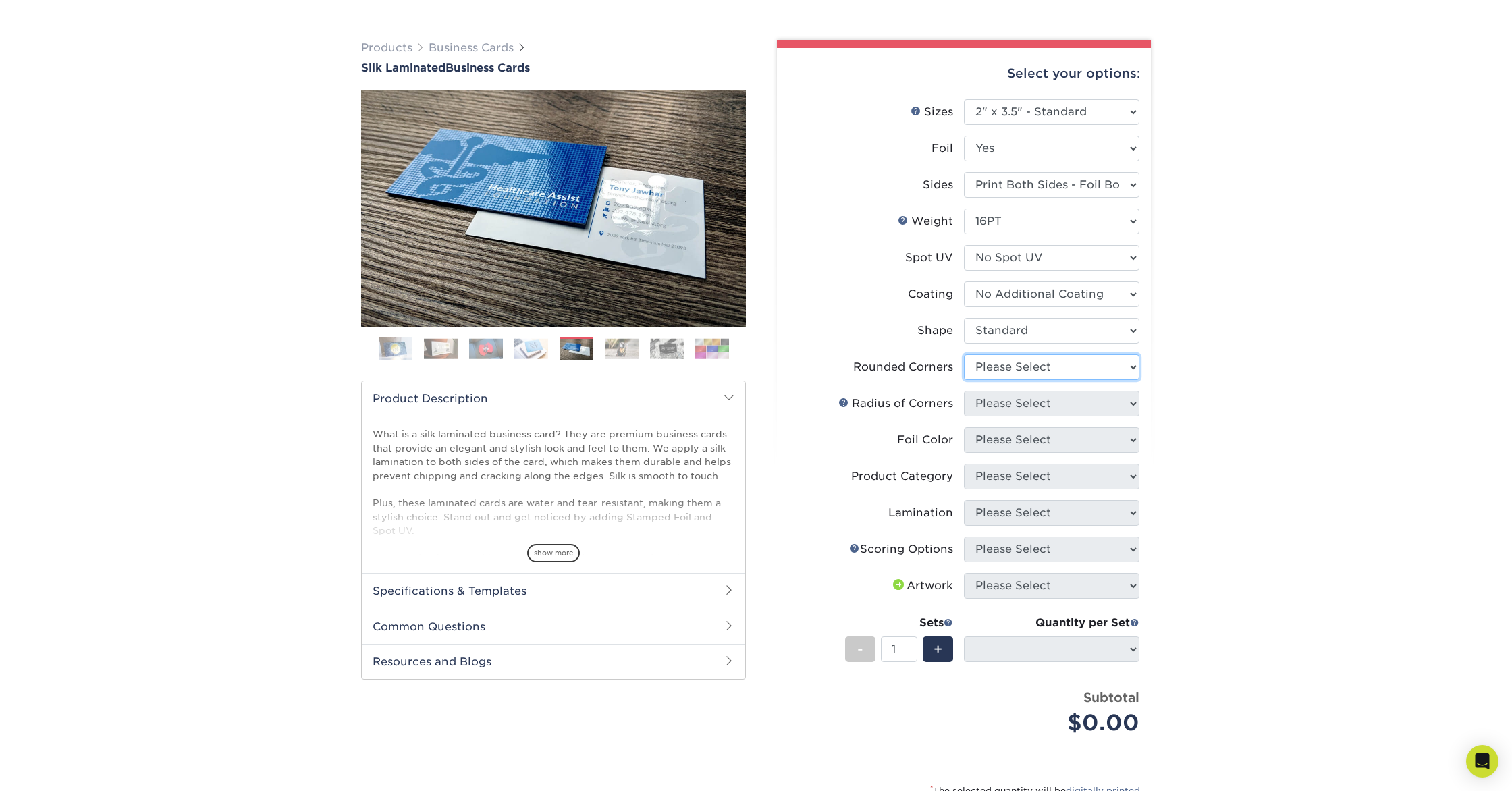
select select "7672df9e-0e0a-464d-8e1f-920c575e4da3"
click at [964, 354] on select "Please Select Yes - Round 2 Corners Yes - Round 4 Corners No" at bounding box center [1052, 367] width 175 height 26
select select "-1"
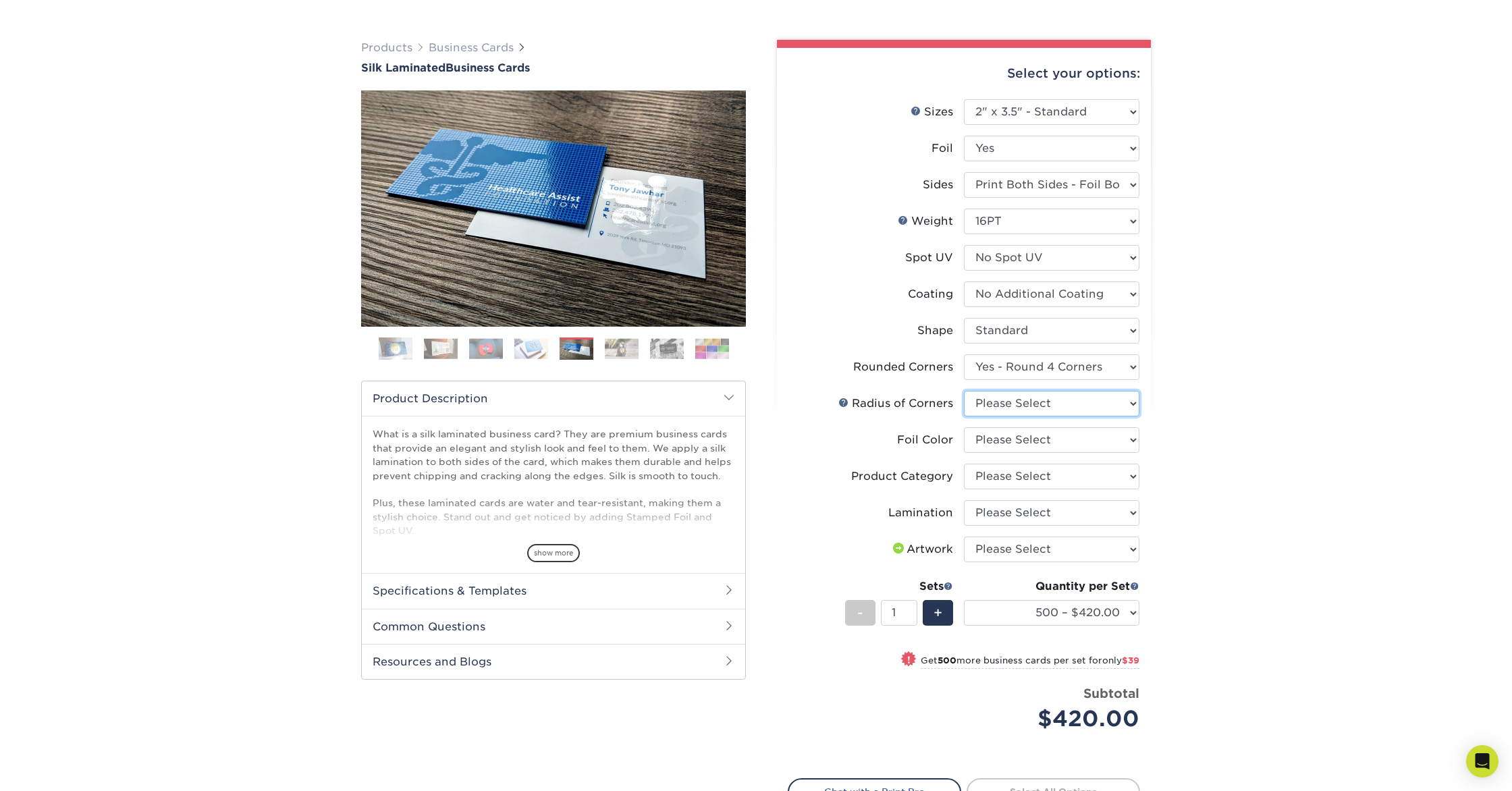
click at [1072, 398] on select "Please Select Rounded 1/8" Rounded 1/4"" at bounding box center [1052, 404] width 175 height 26
click at [1103, 603] on select "500 – $420.00 1000 – $459.00 2500 – $1025.00 5000 – $1914.00" at bounding box center [1052, 613] width 175 height 26
